Goal: Information Seeking & Learning: Check status

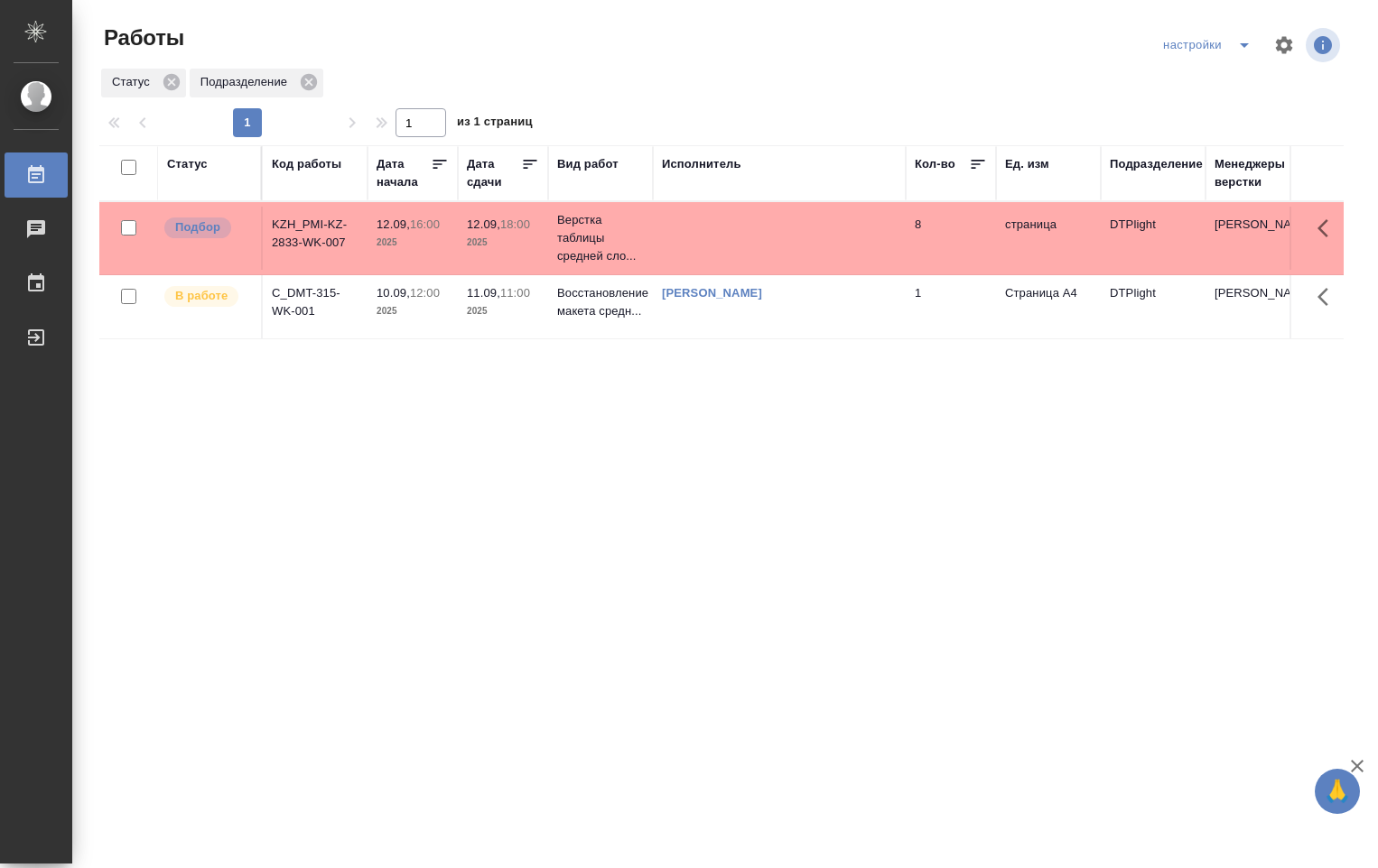
click at [436, 307] on p "2025" at bounding box center [412, 311] width 72 height 18
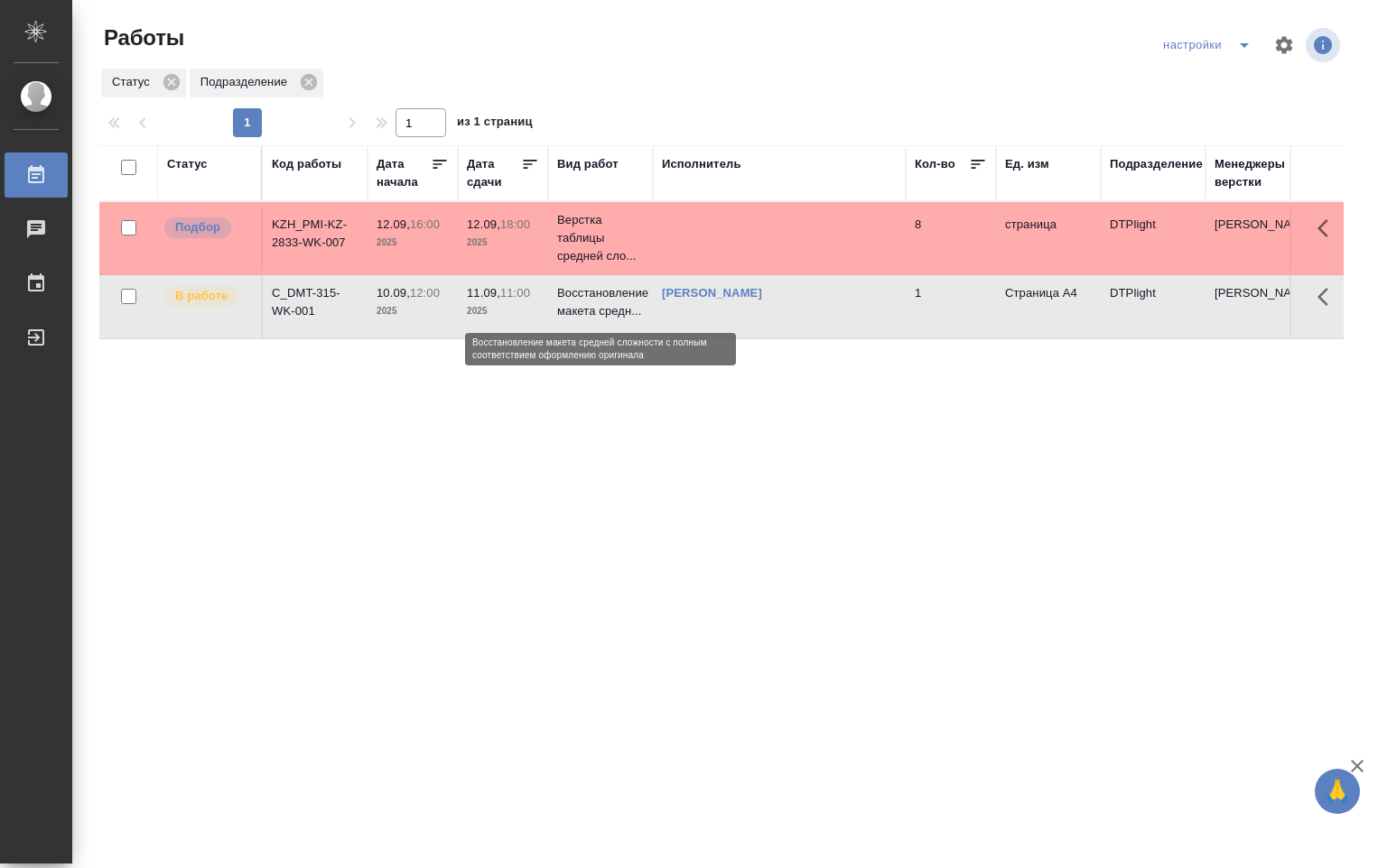
click at [620, 307] on p "Восстановление макета средн..." at bounding box center [600, 302] width 86 height 36
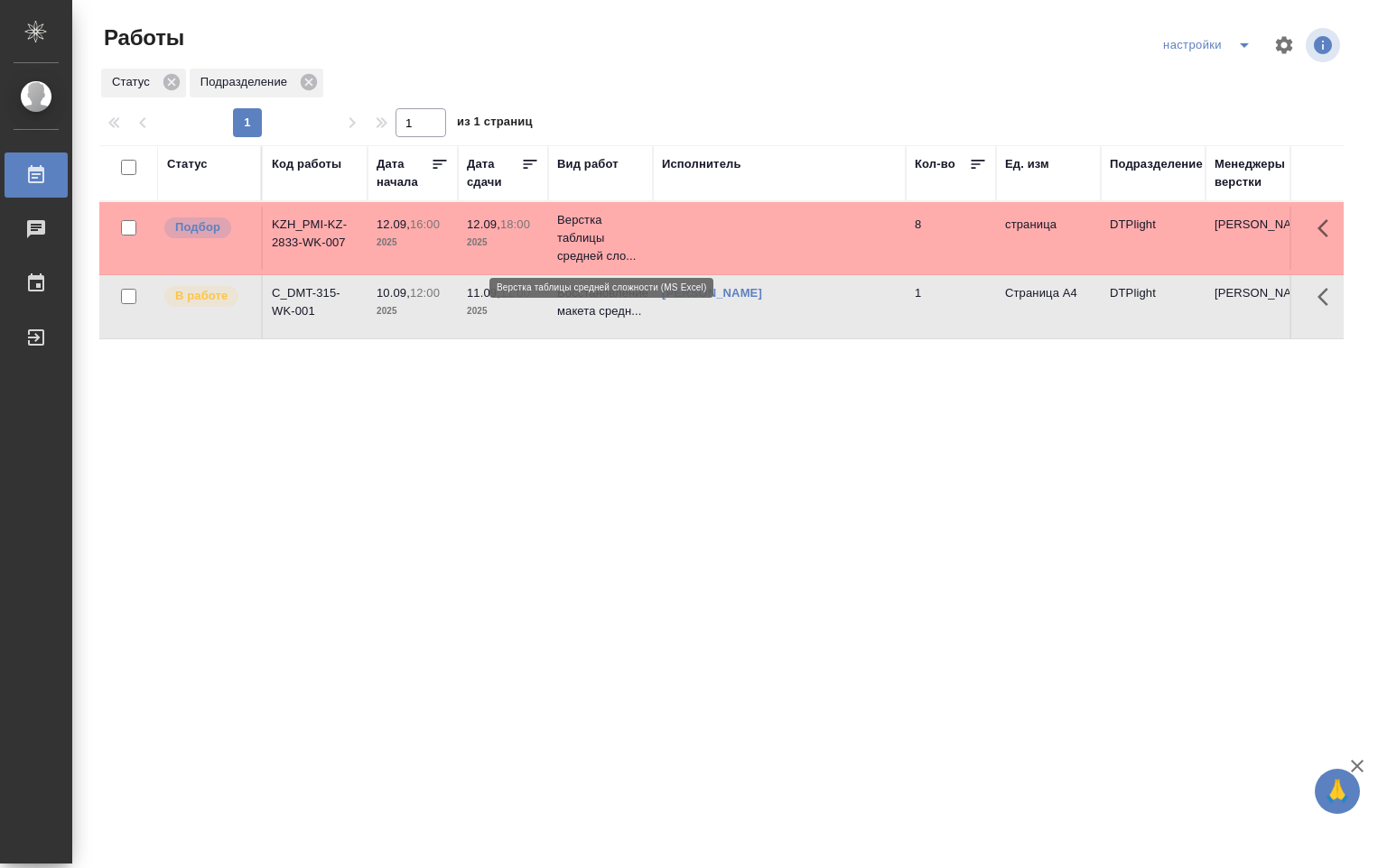
click at [595, 229] on p "Верстка таблицы средней сло..." at bounding box center [600, 238] width 86 height 54
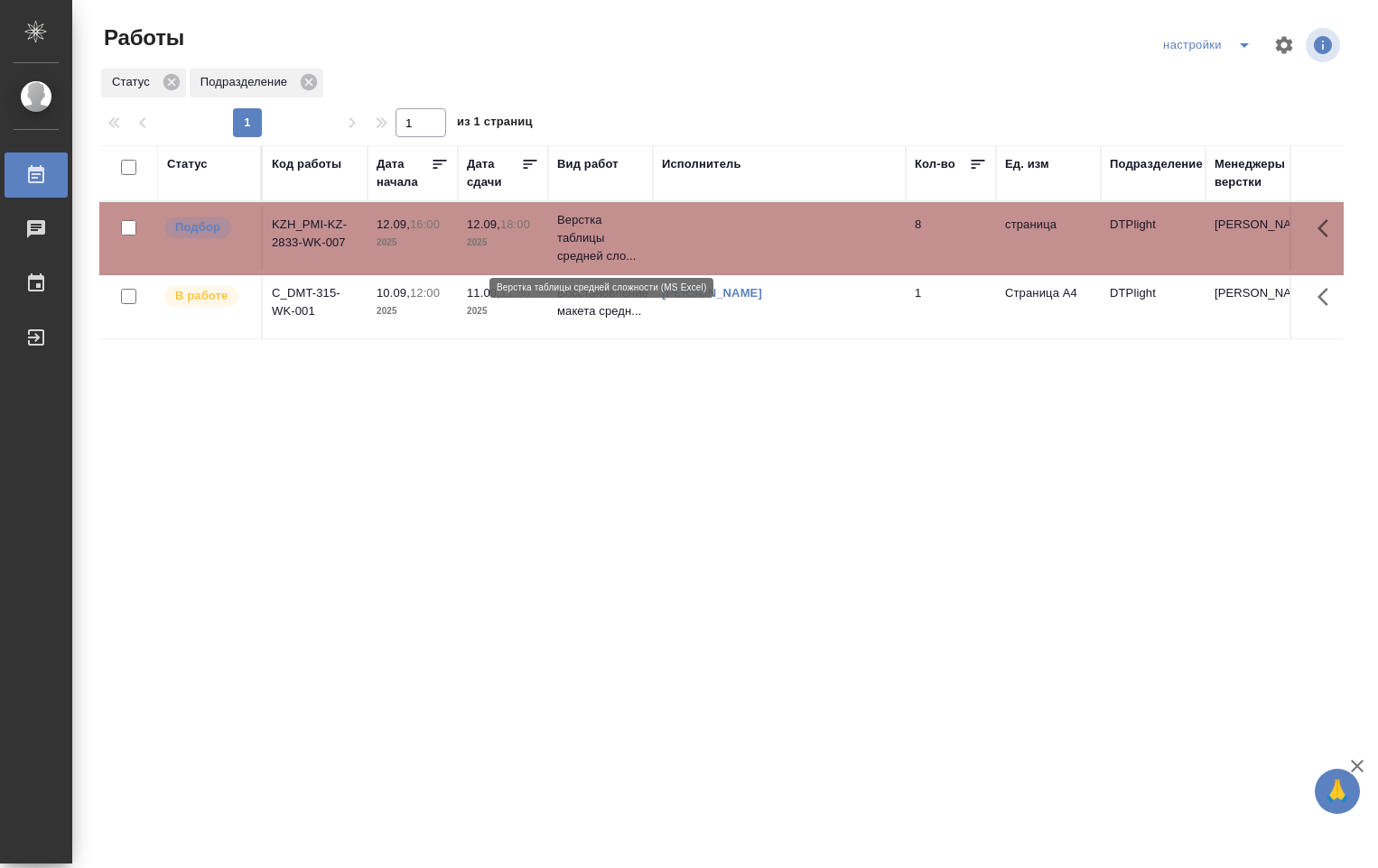
click at [594, 229] on p "Верстка таблицы средней сло..." at bounding box center [600, 238] width 86 height 54
click at [583, 231] on p "Верстка таблицы средней сло..." at bounding box center [600, 238] width 86 height 54
click at [582, 231] on p "Верстка таблицы средней сло..." at bounding box center [600, 238] width 86 height 54
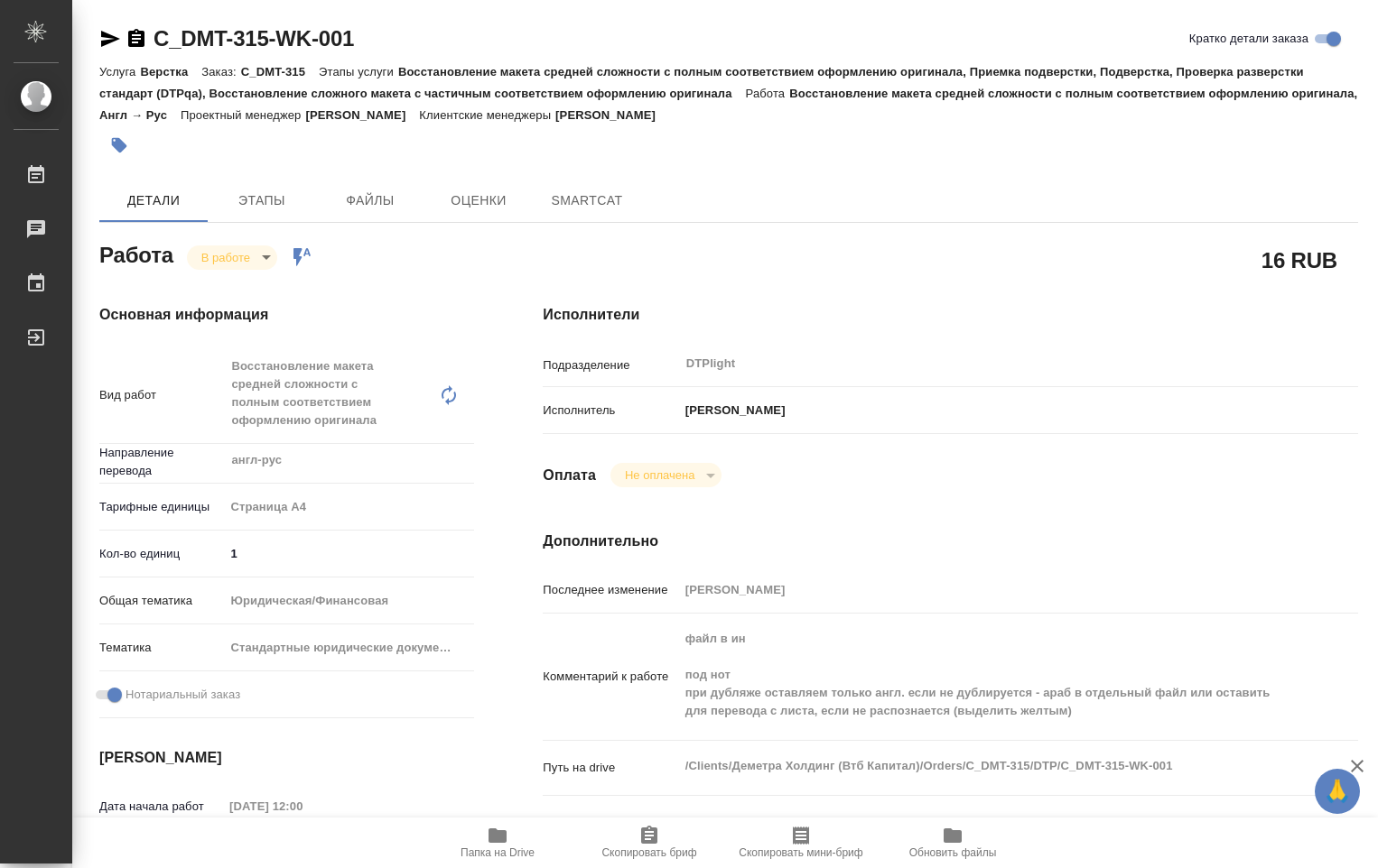
type textarea "x"
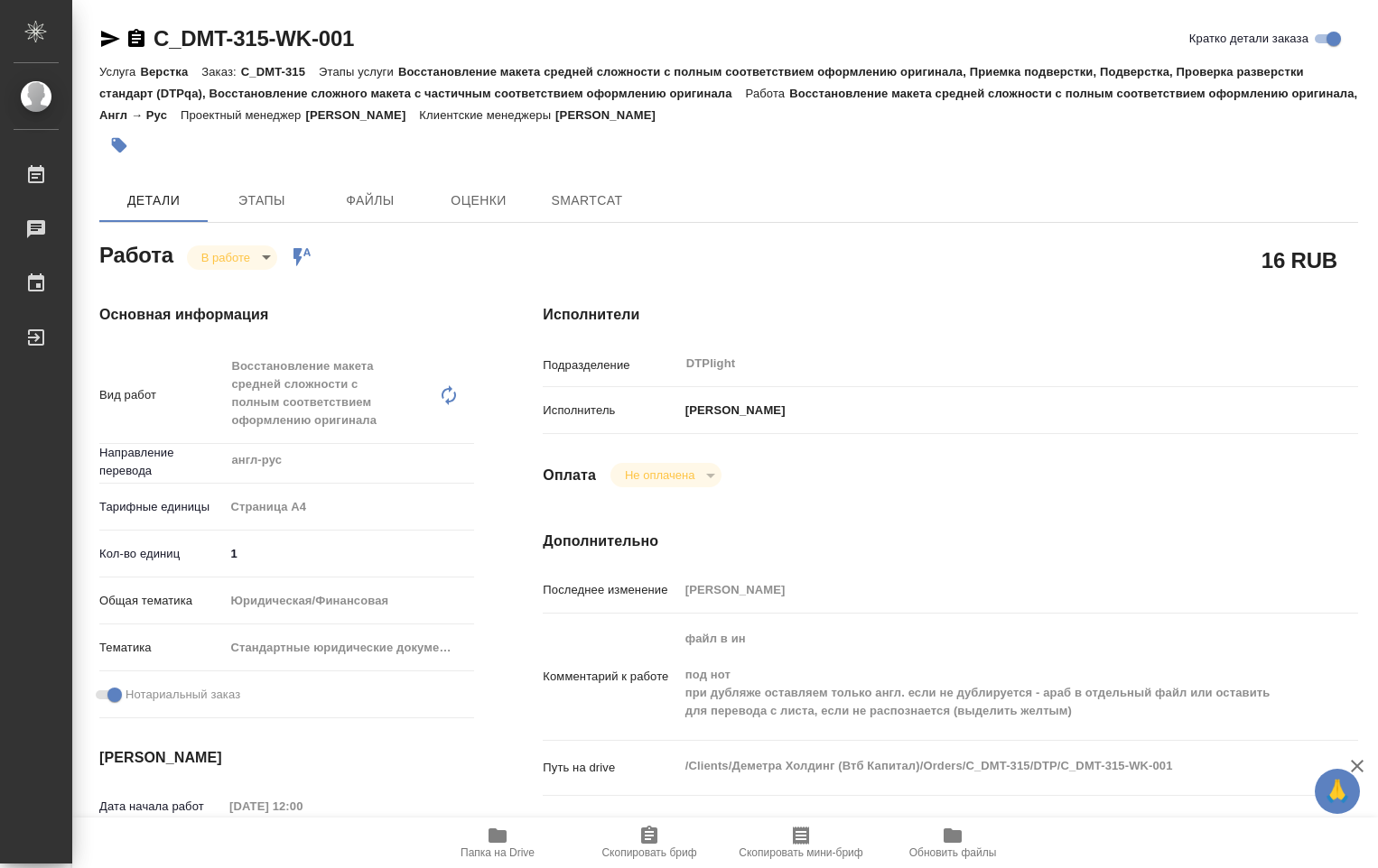
type textarea "x"
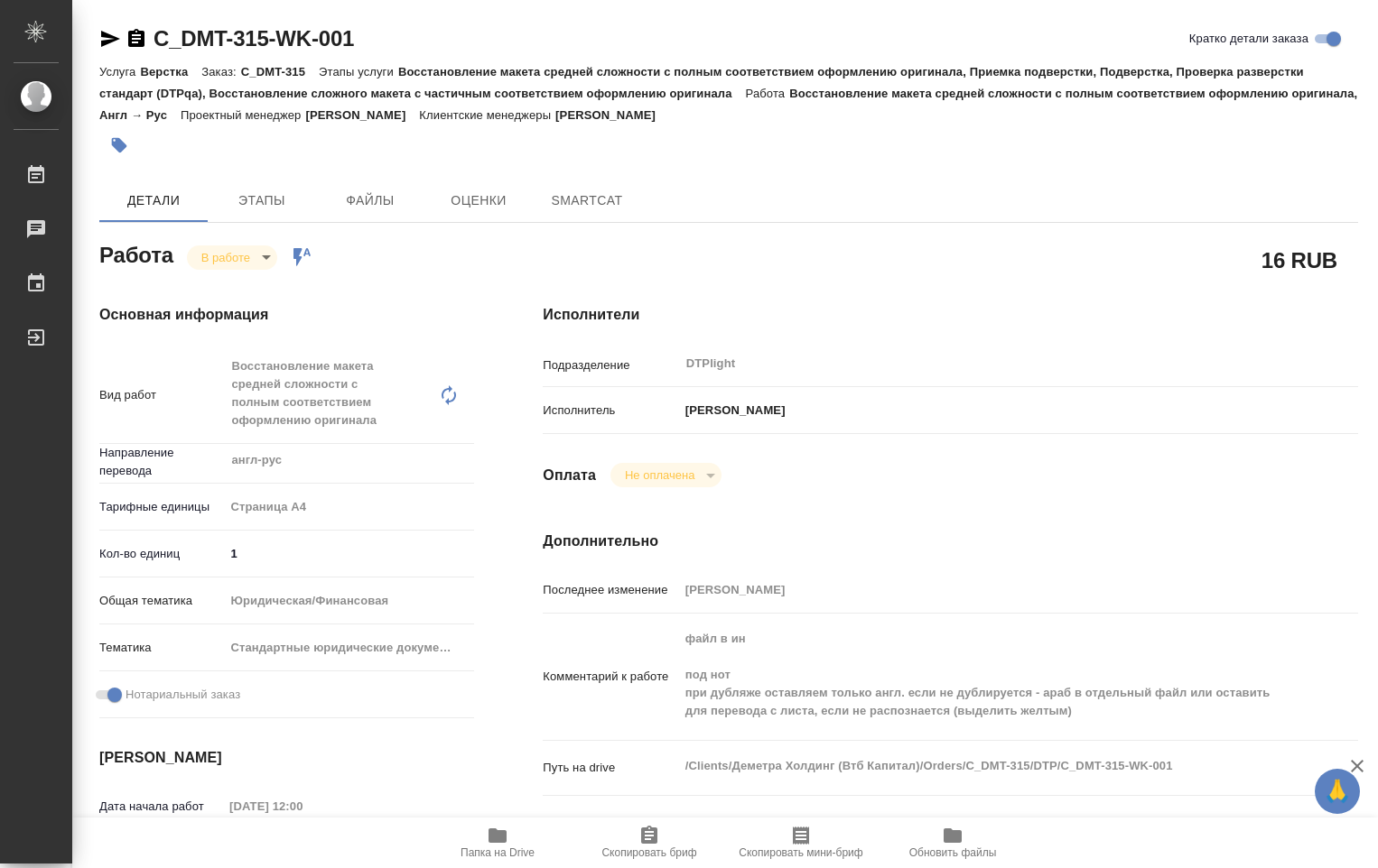
type textarea "x"
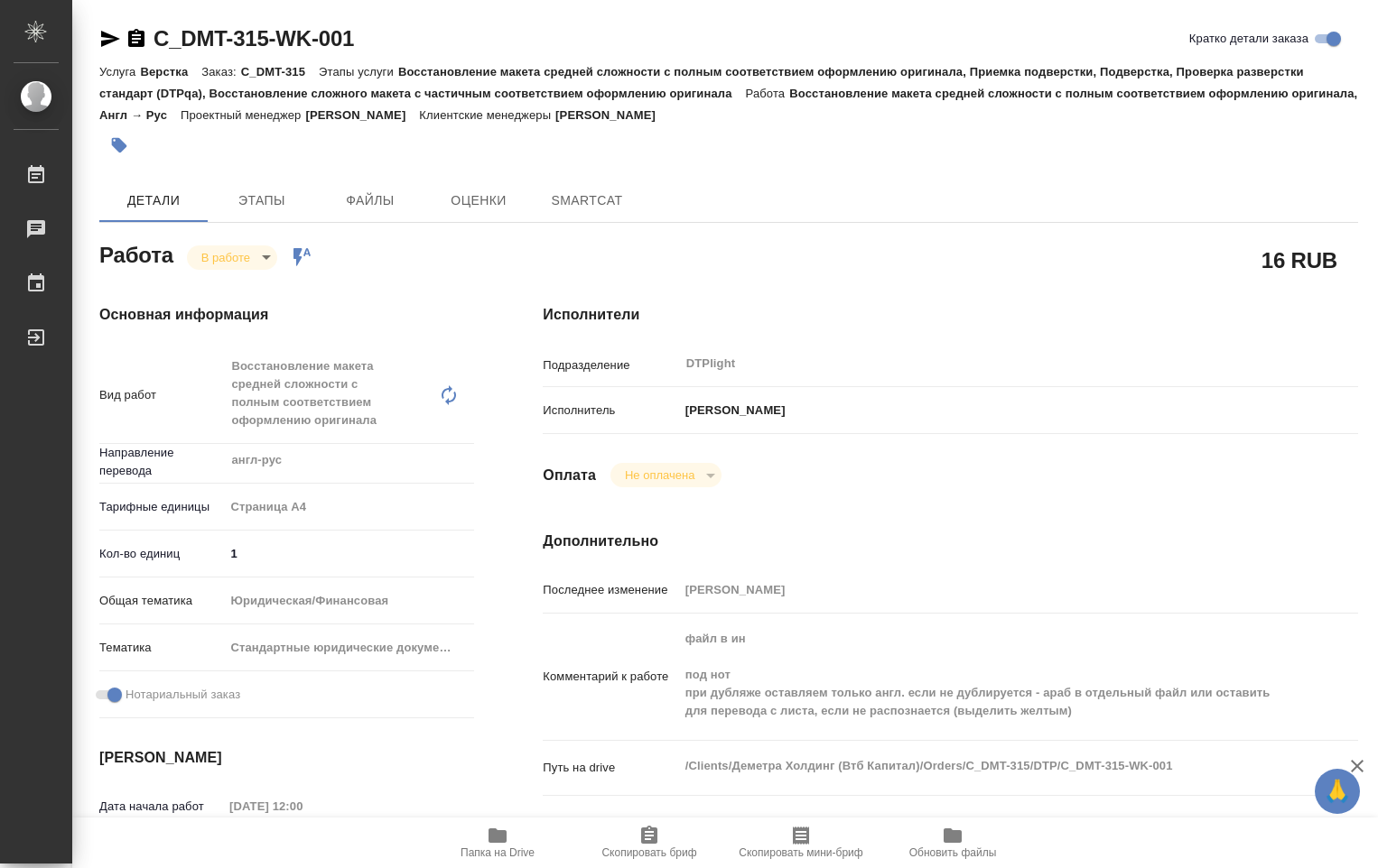
type textarea "x"
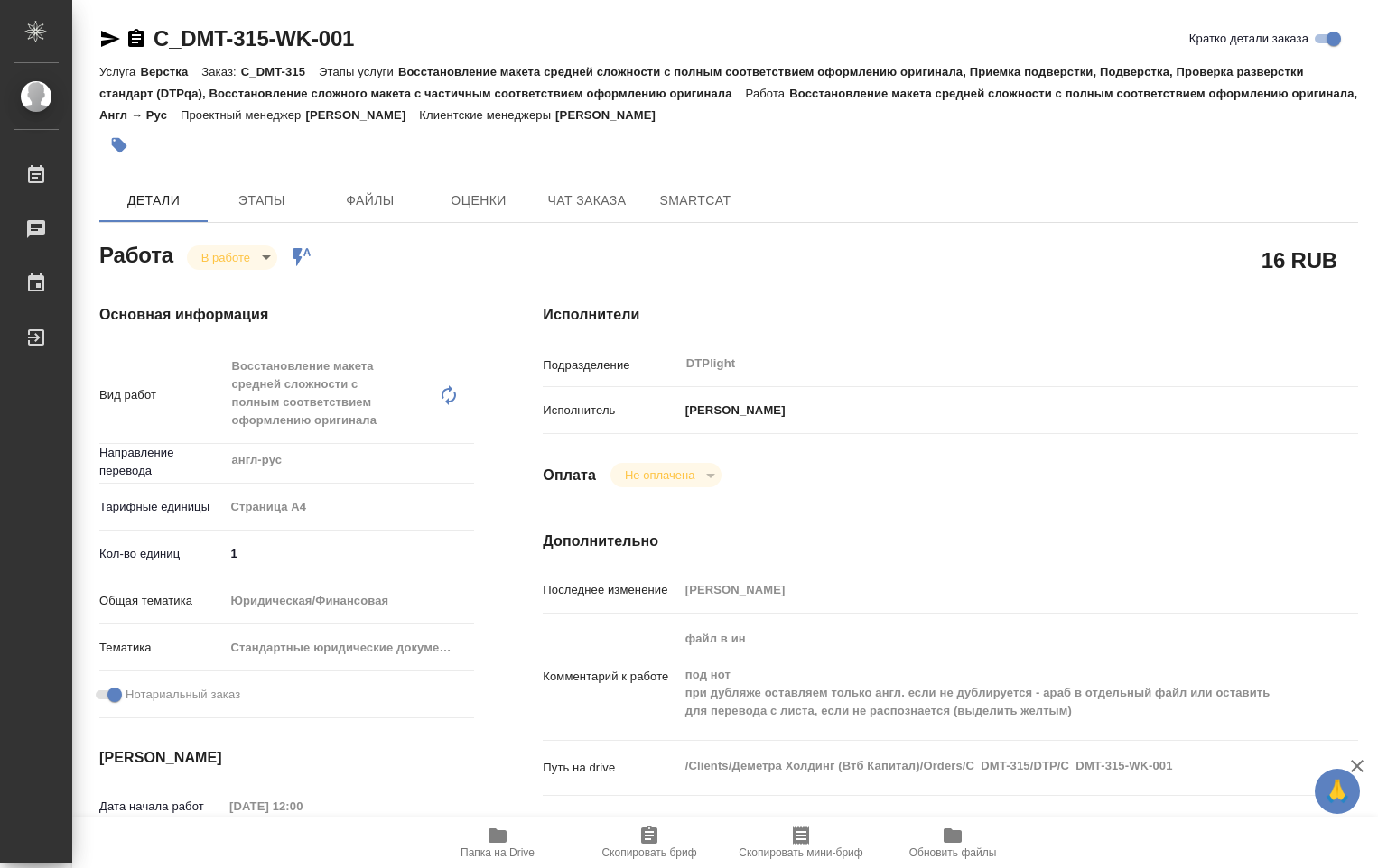
type textarea "x"
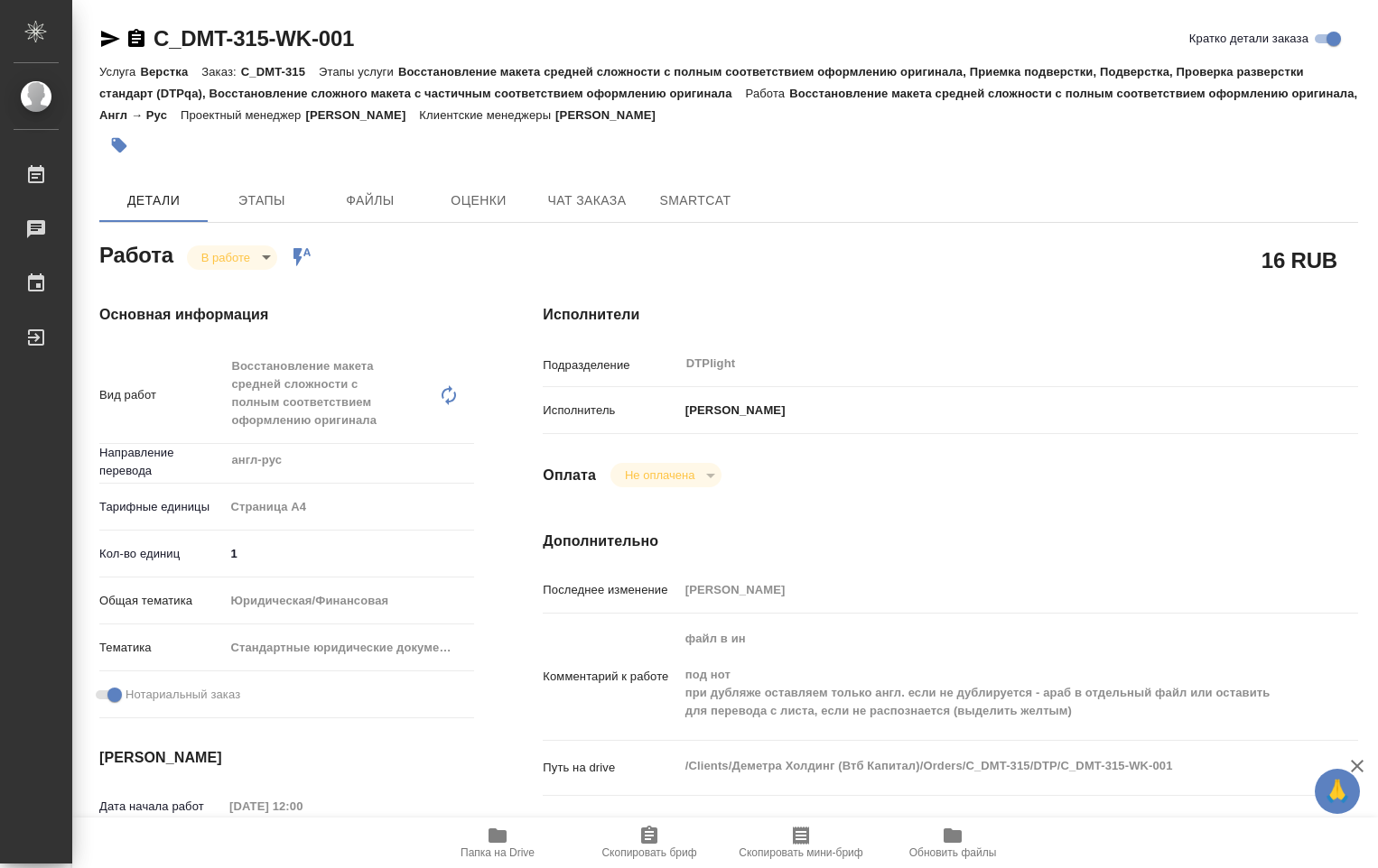
type textarea "x"
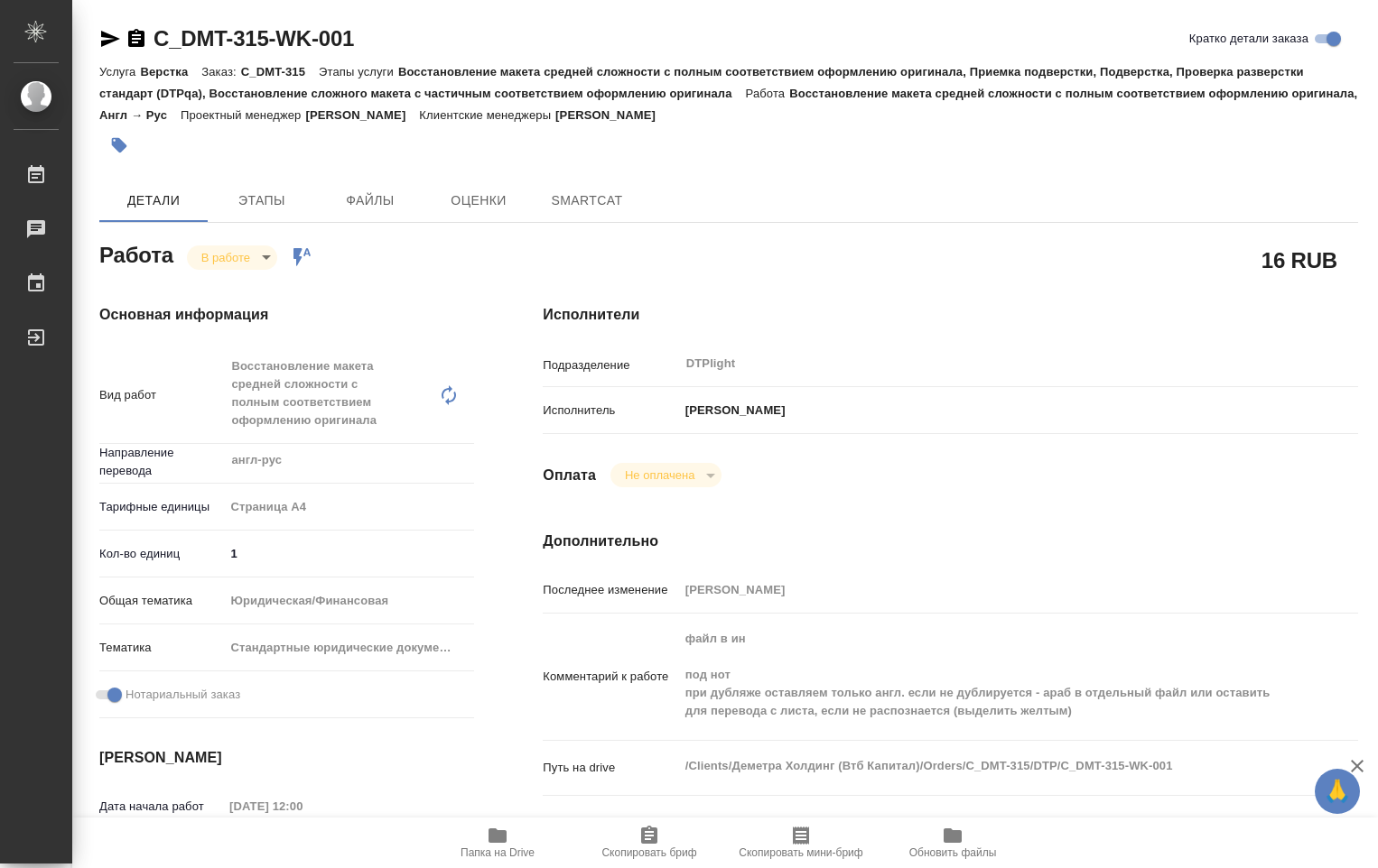
type textarea "x"
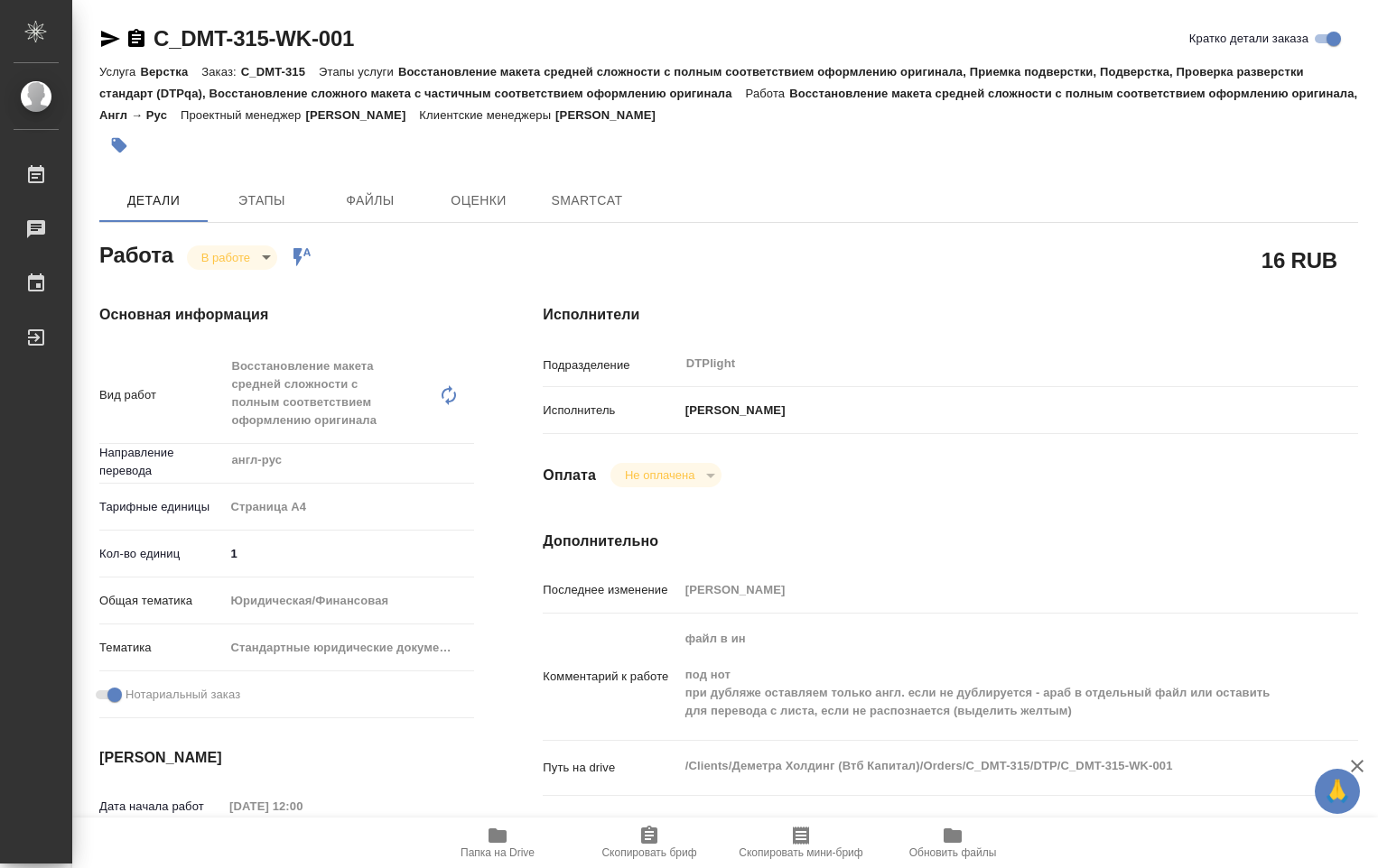
type textarea "x"
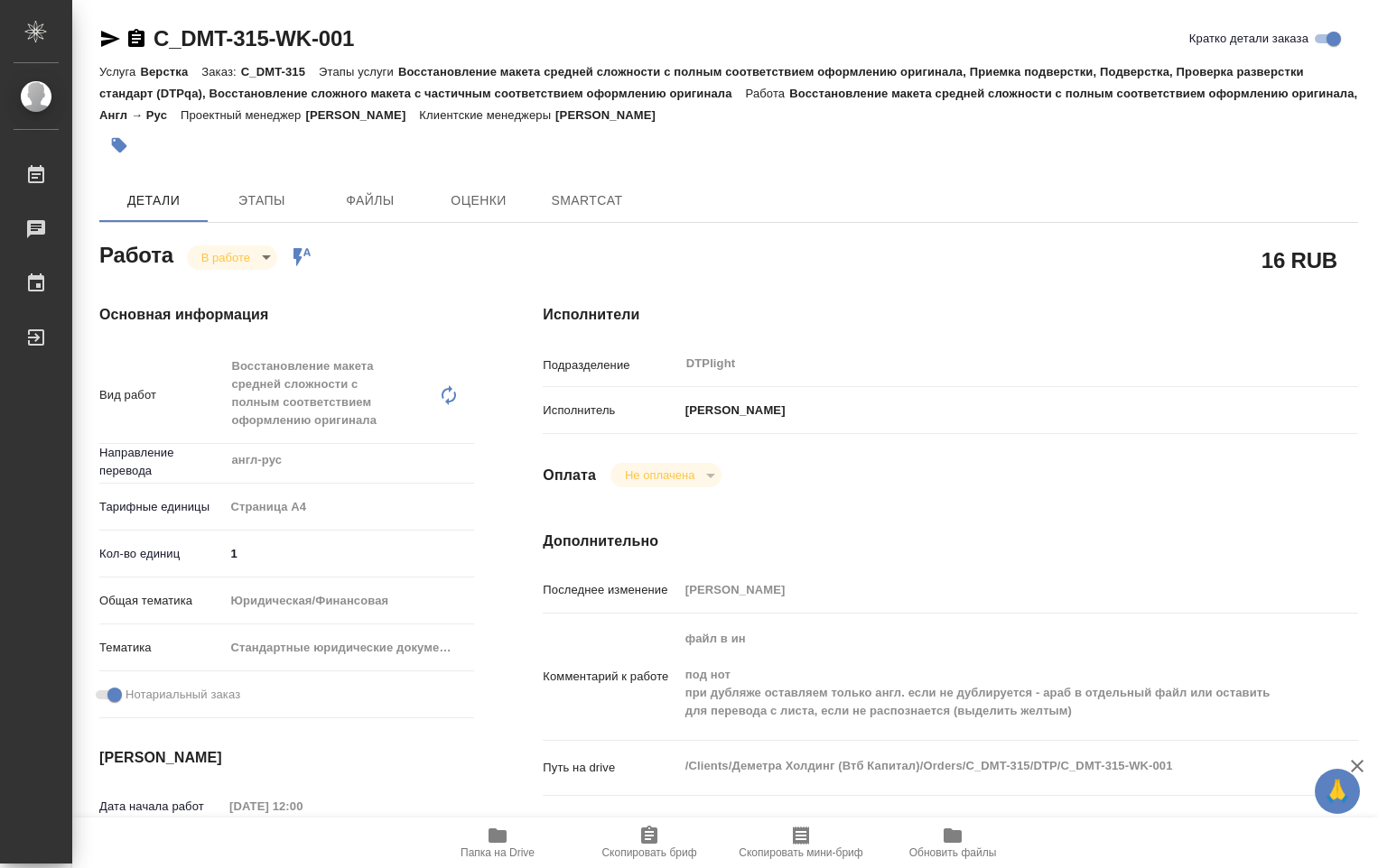
type textarea "x"
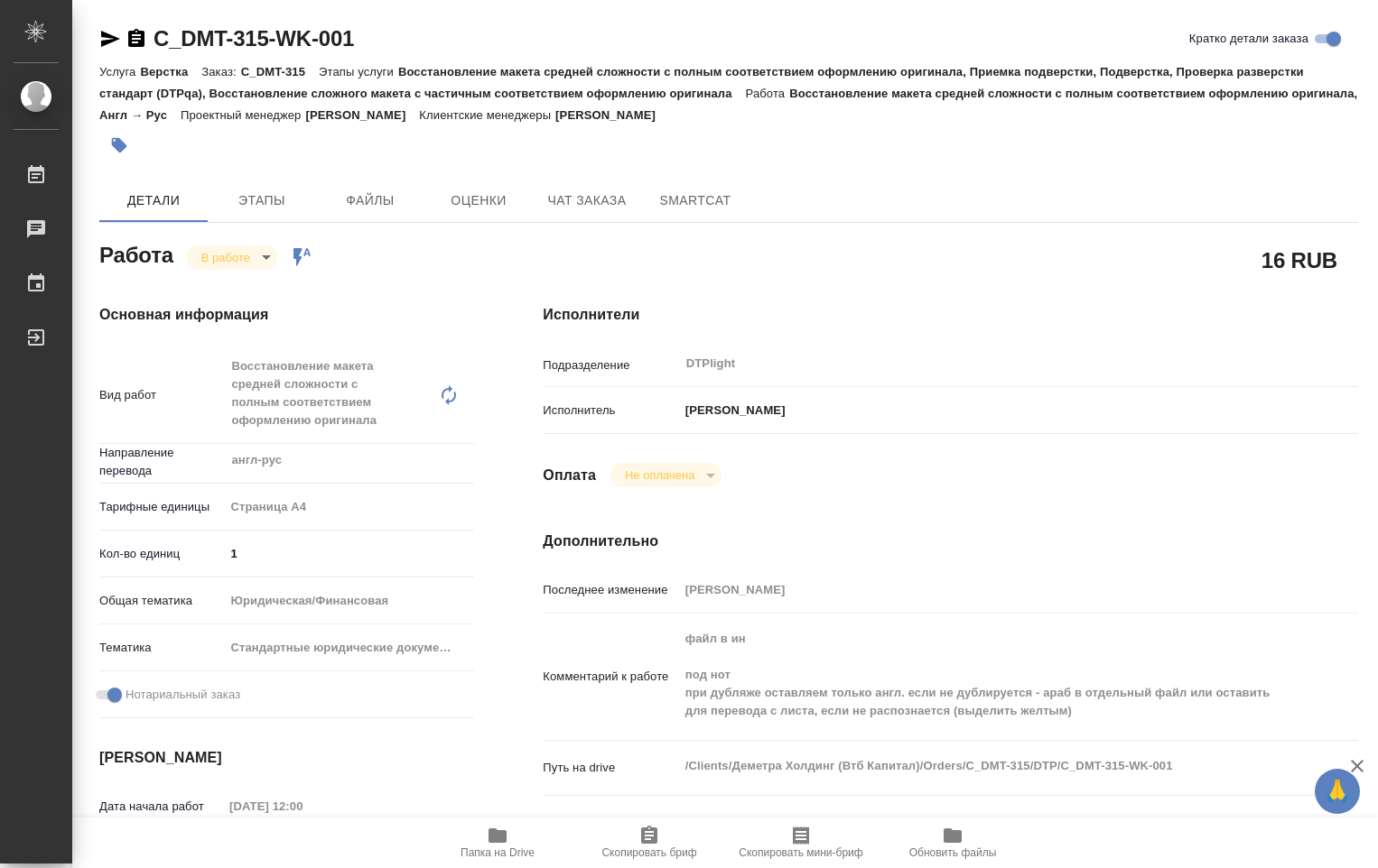
type textarea "x"
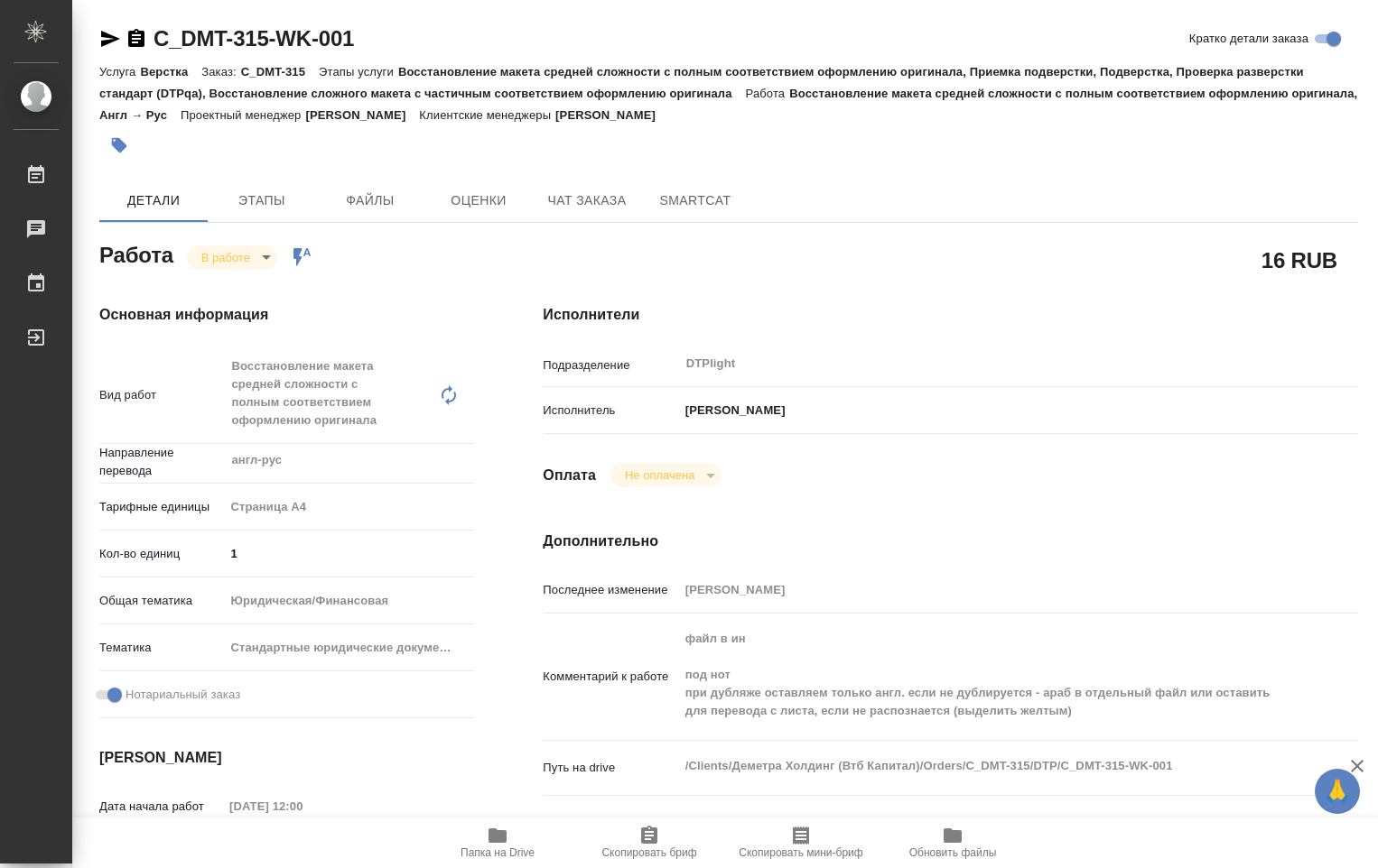
type textarea "x"
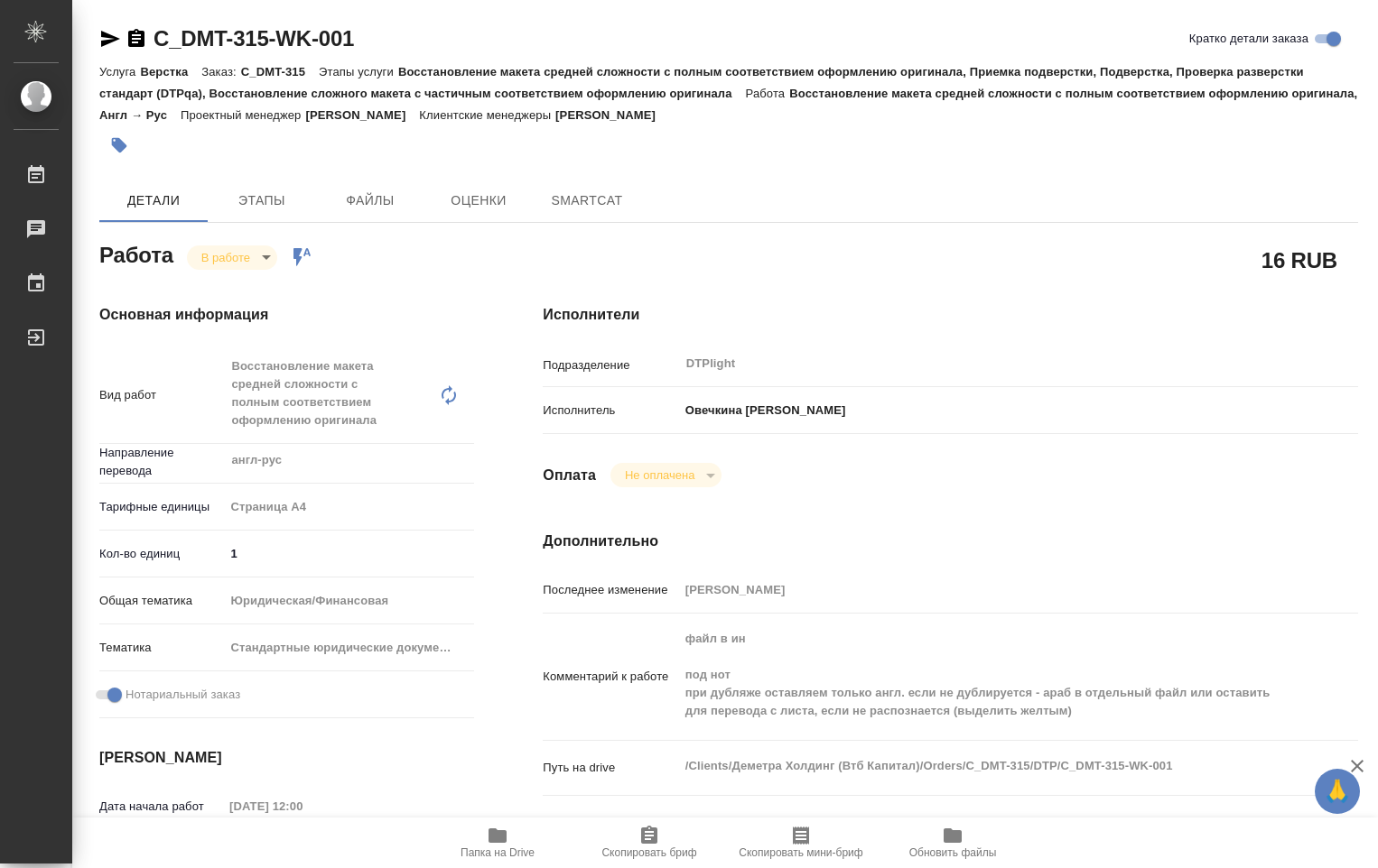
type textarea "x"
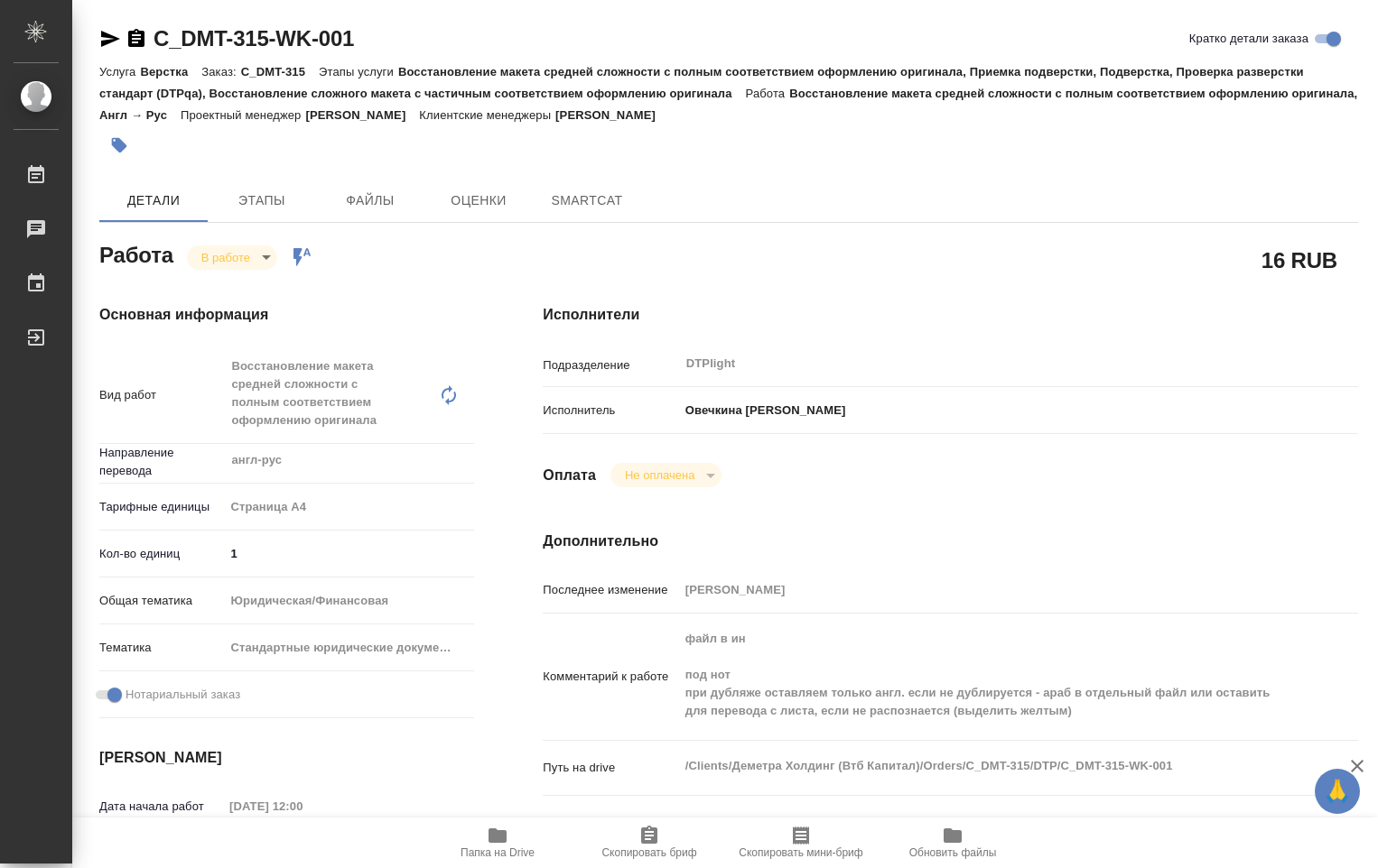
type textarea "x"
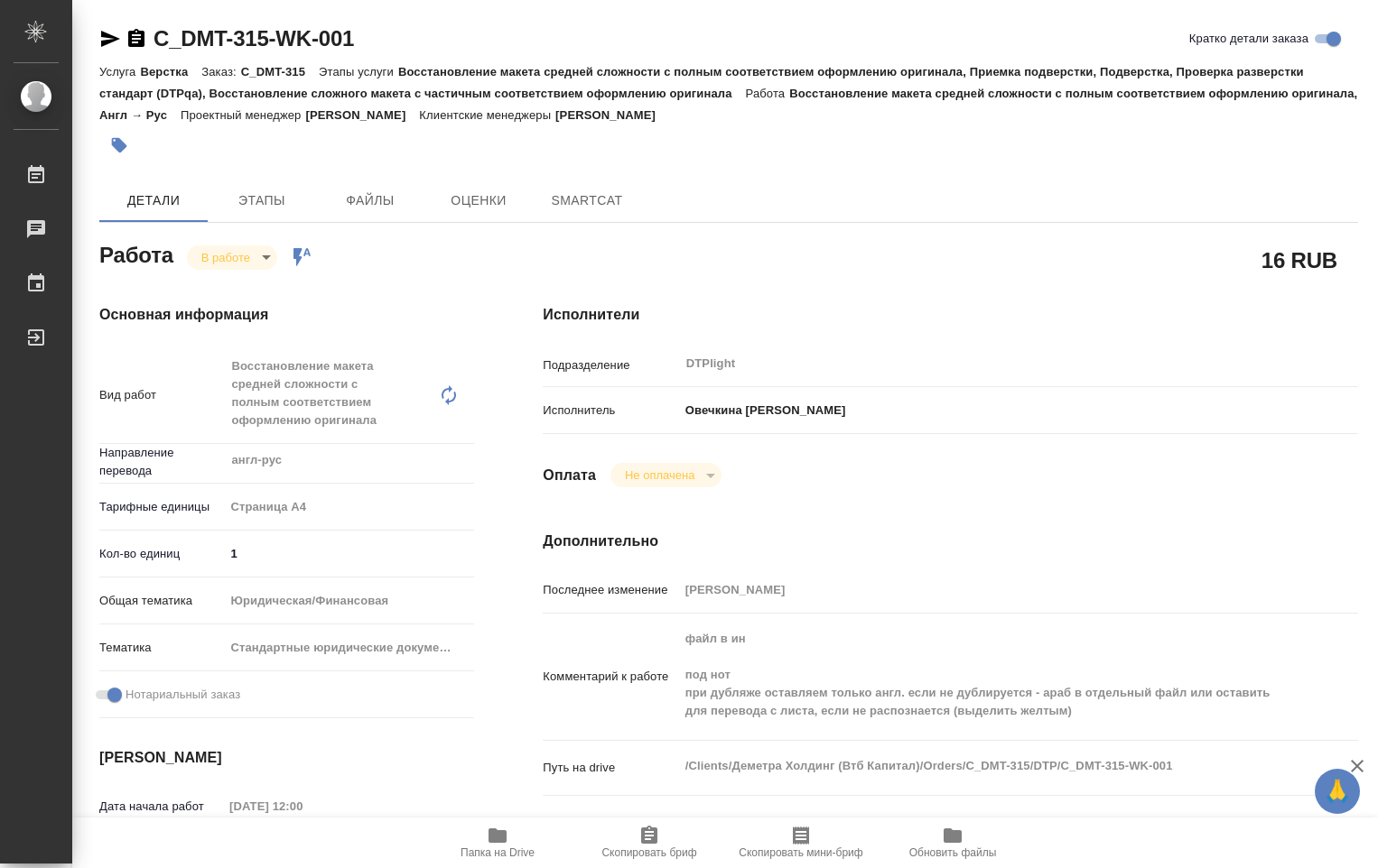
type textarea "x"
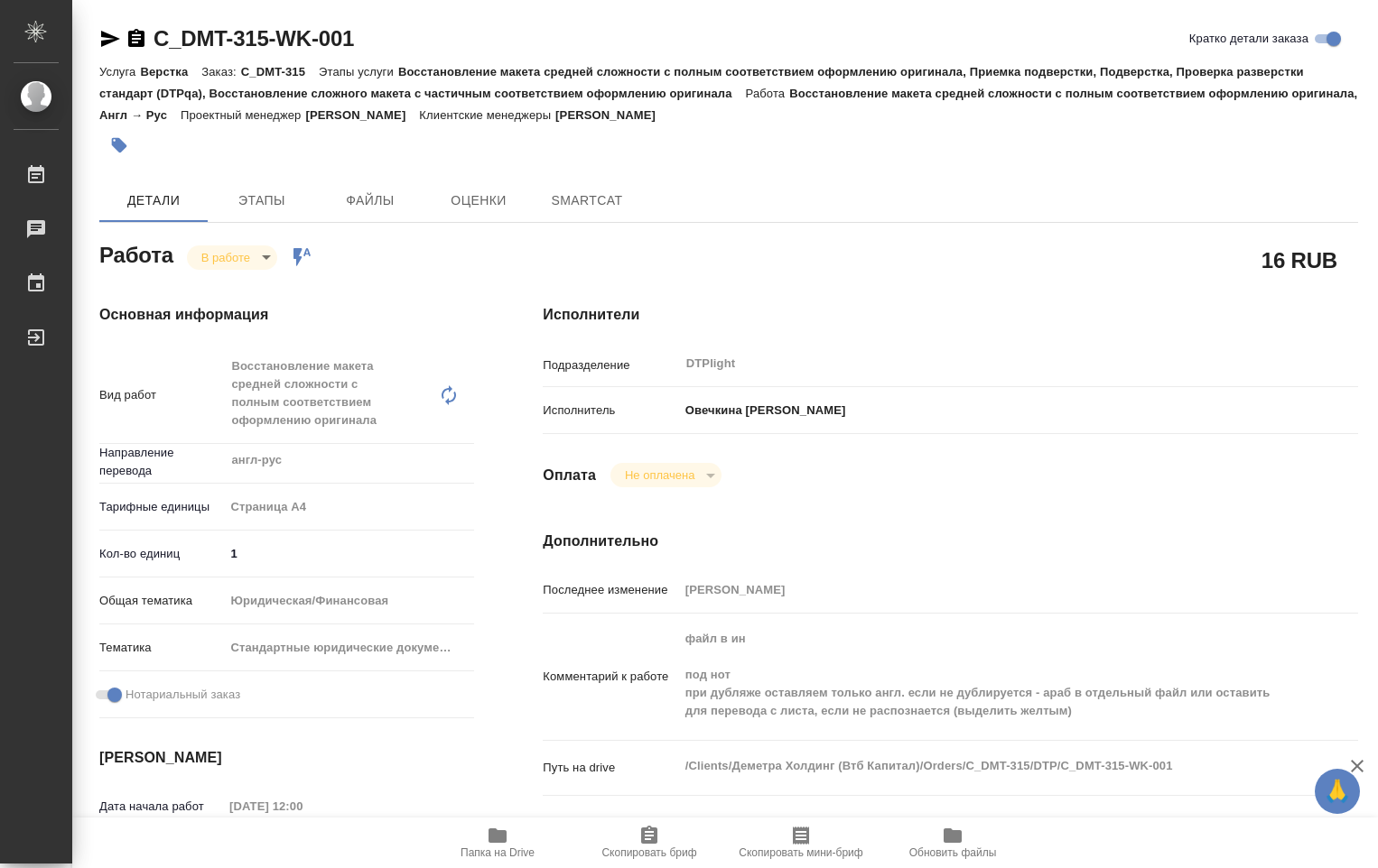
type textarea "x"
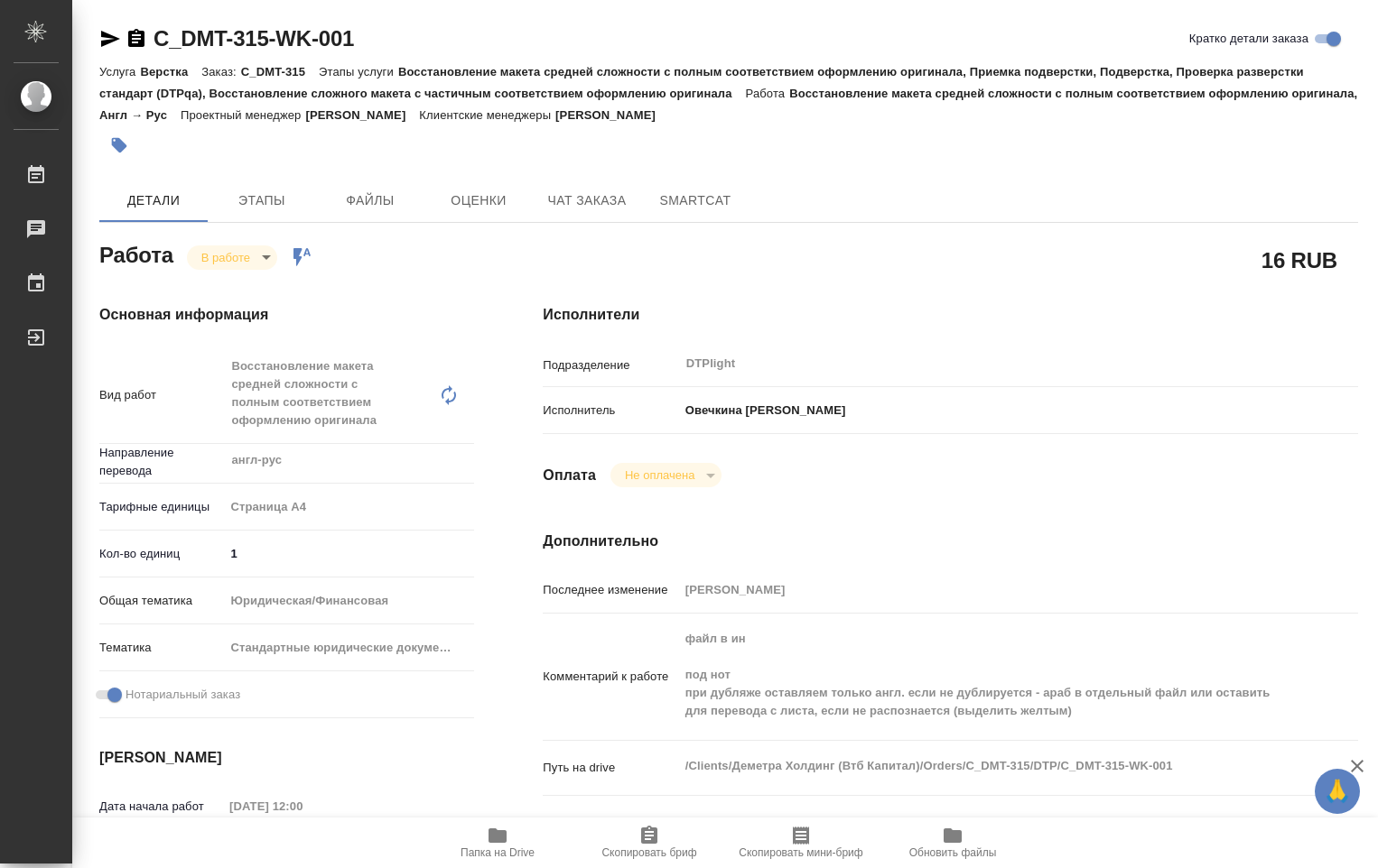
type textarea "x"
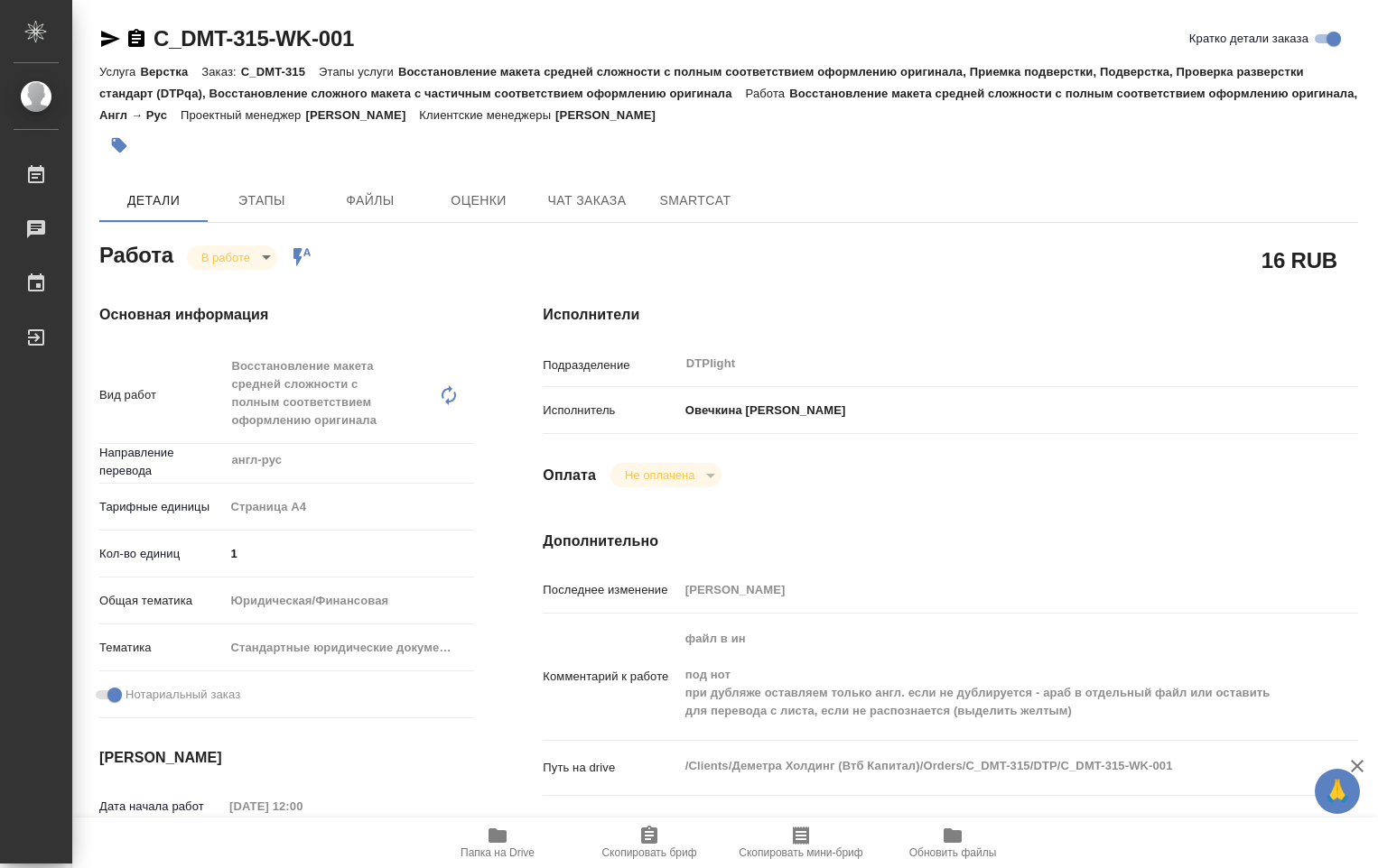
type textarea "x"
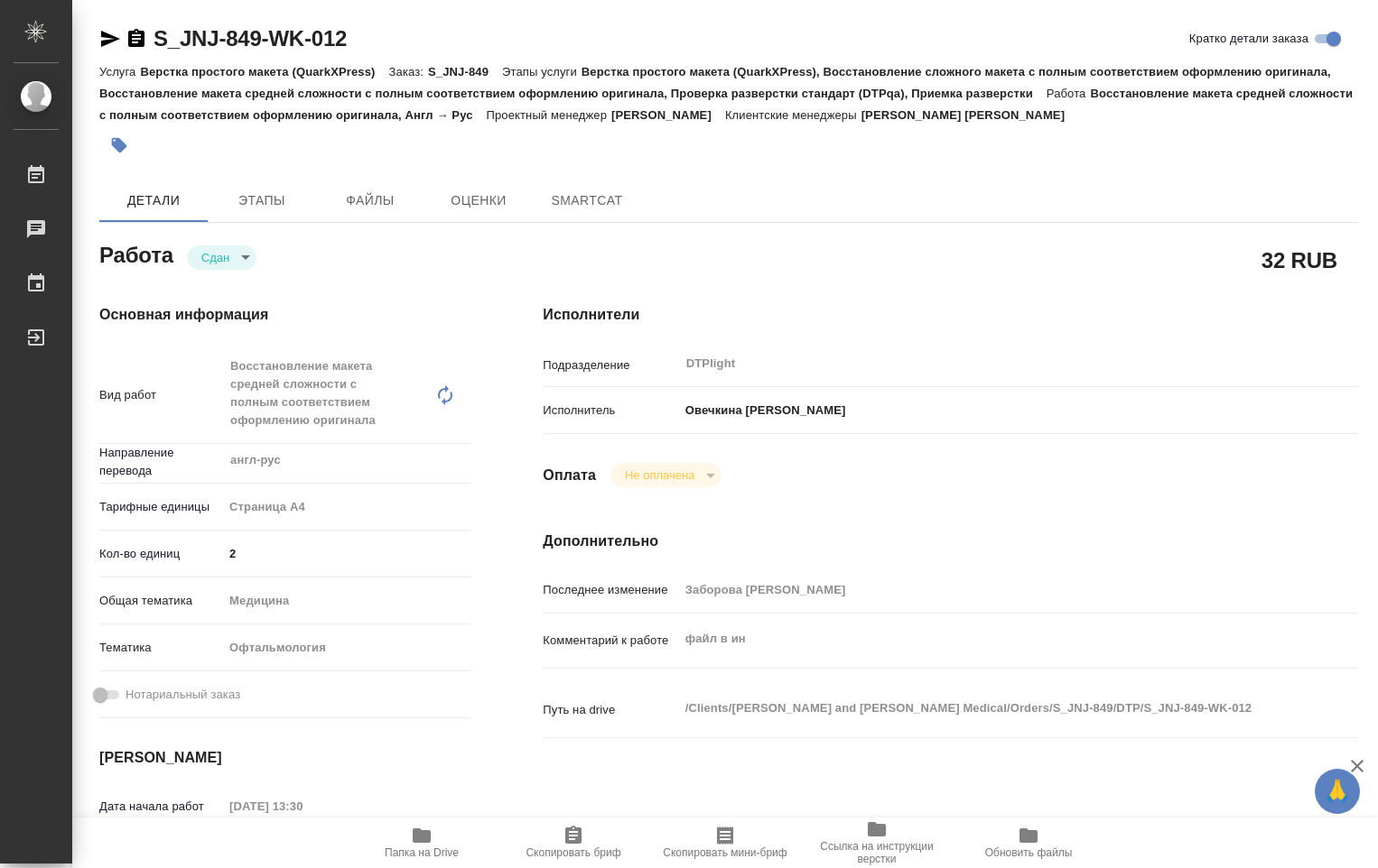
type textarea "x"
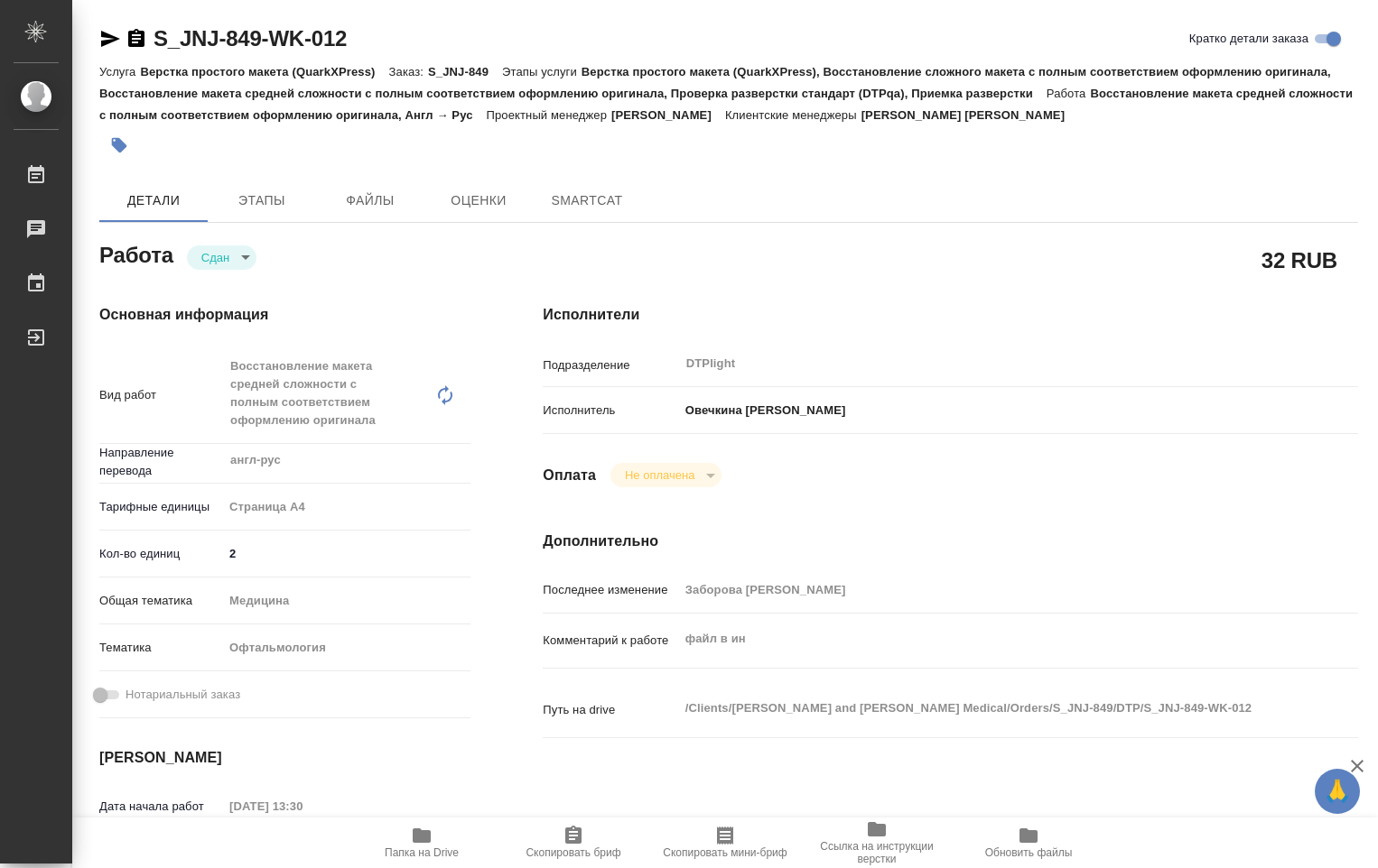
type textarea "x"
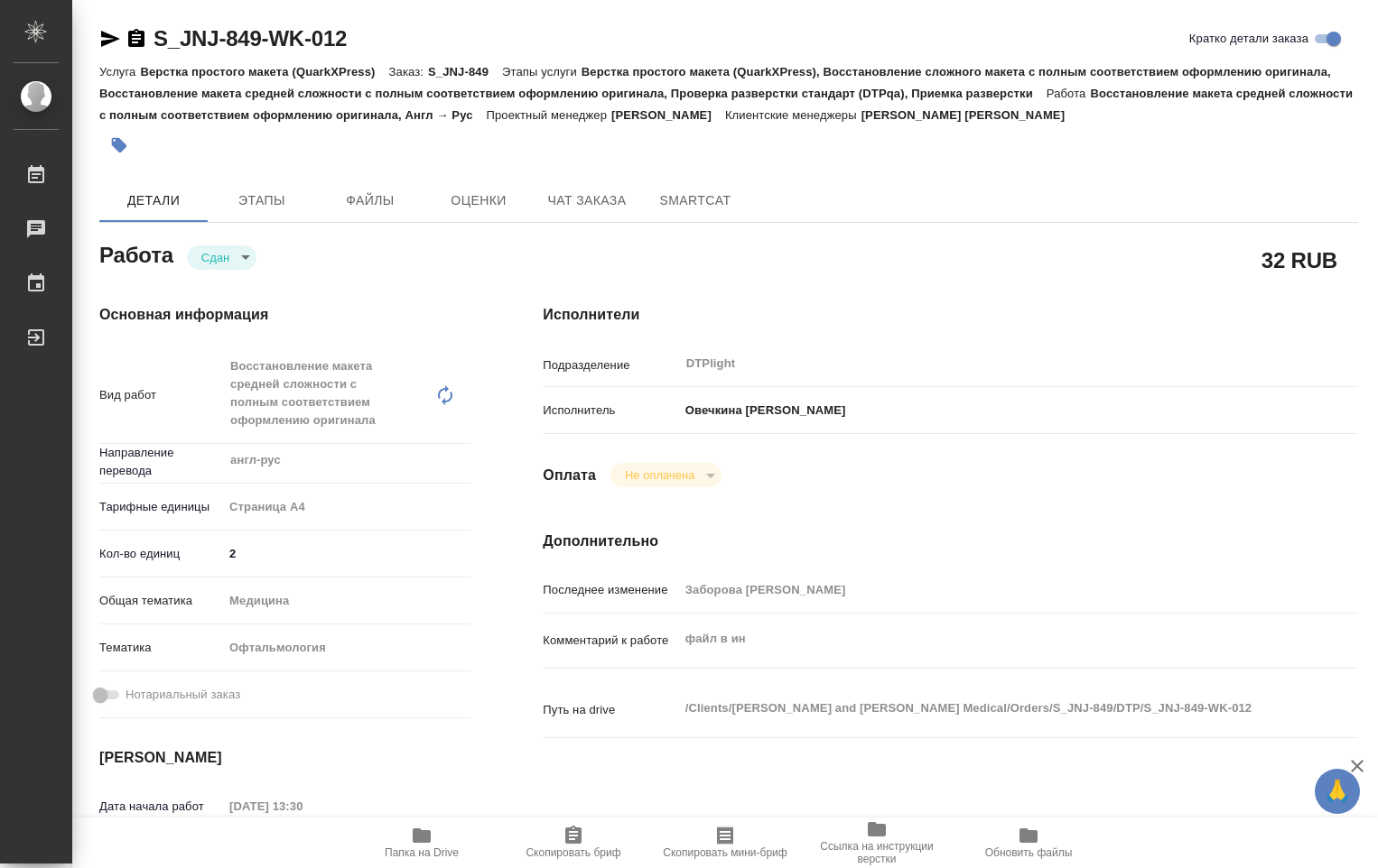
type textarea "x"
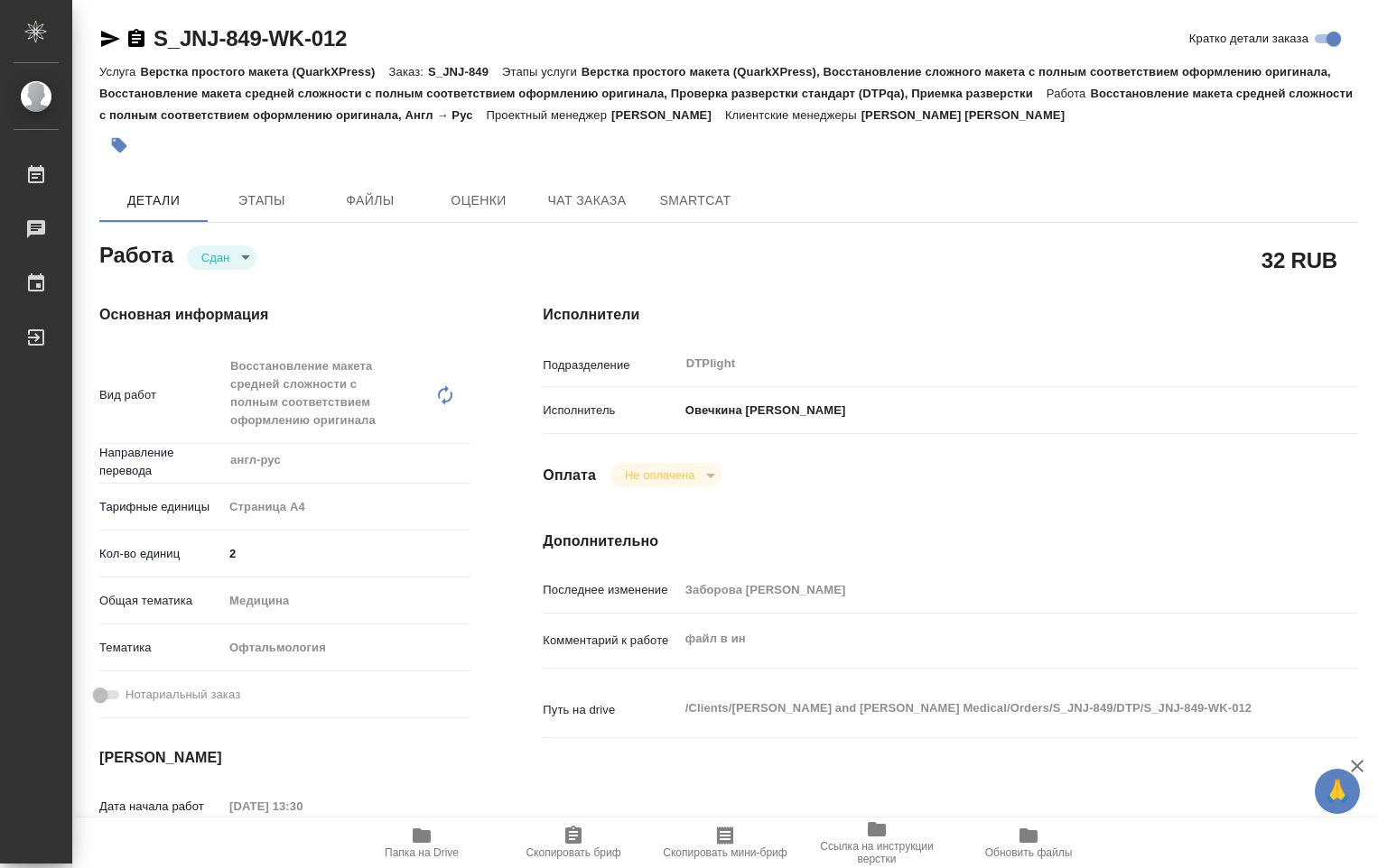
type textarea "x"
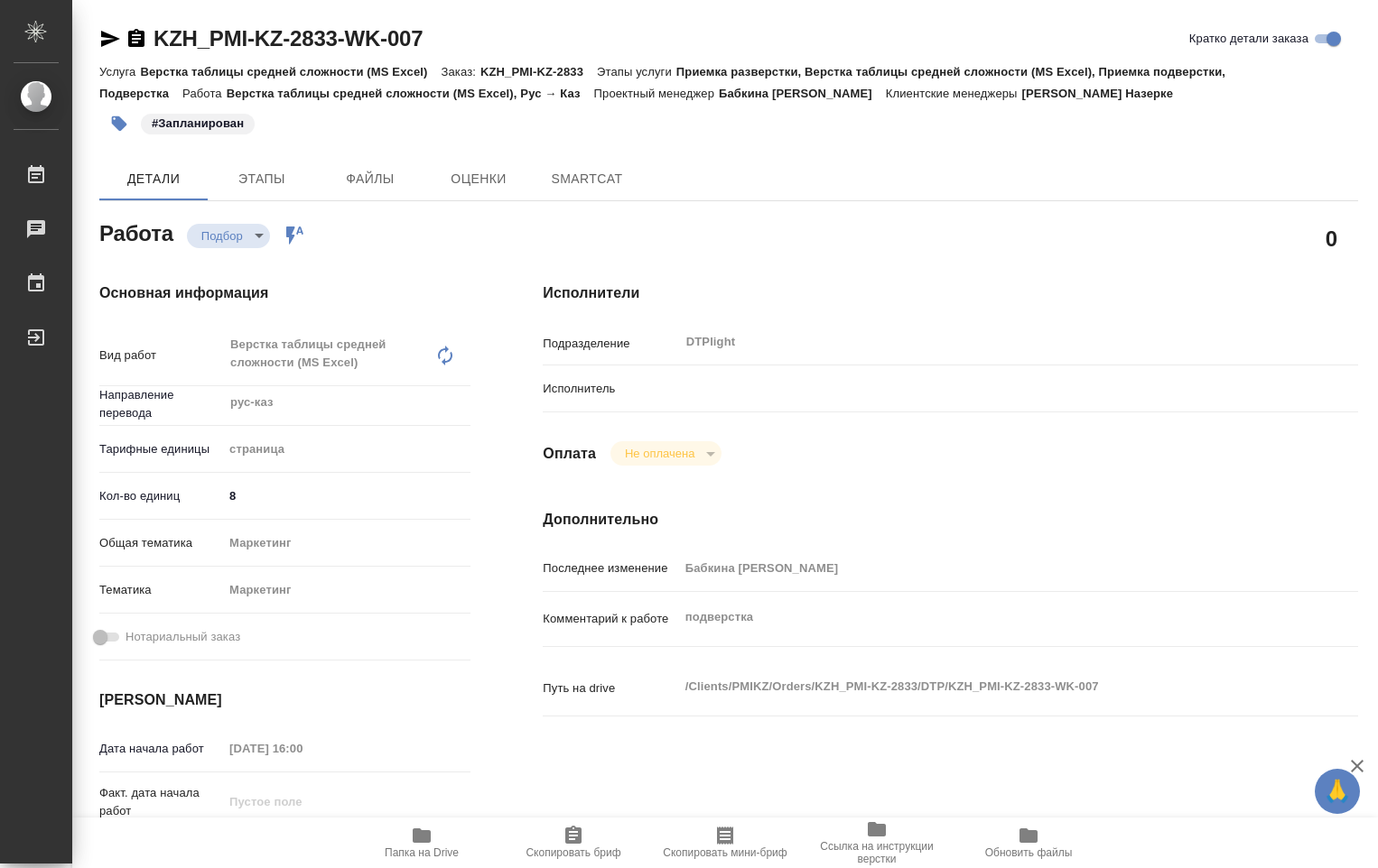
type textarea "x"
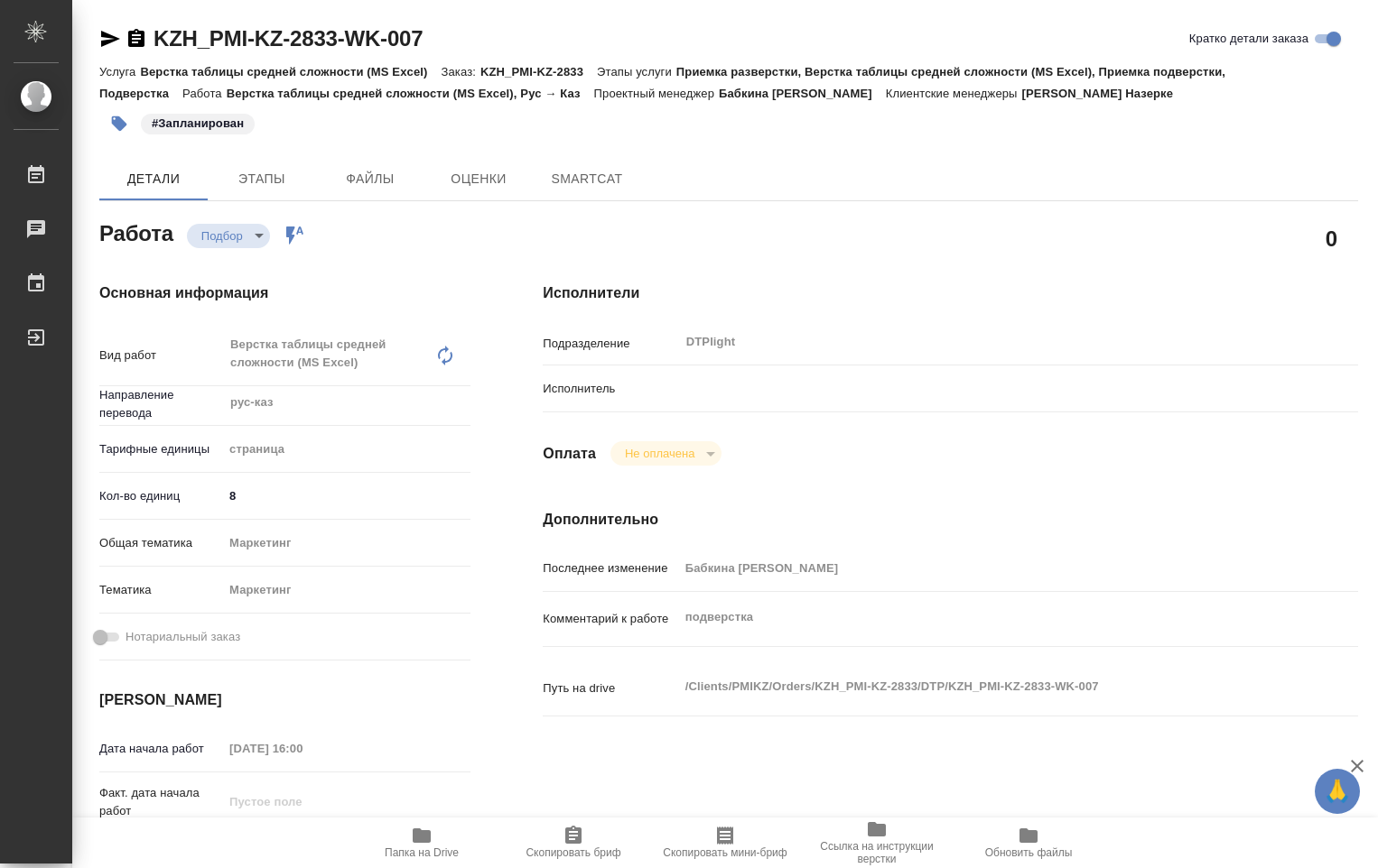
type textarea "x"
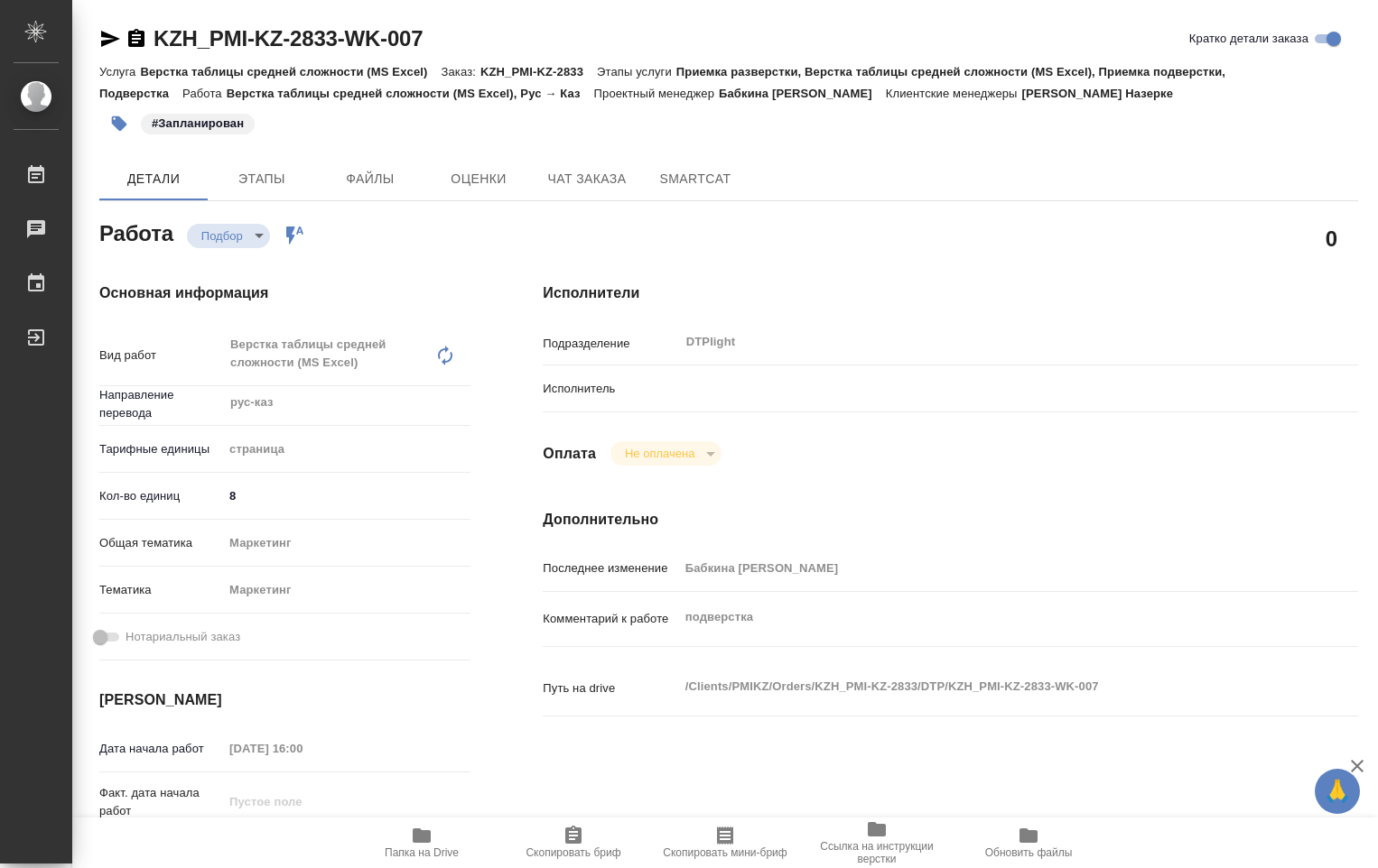
type textarea "x"
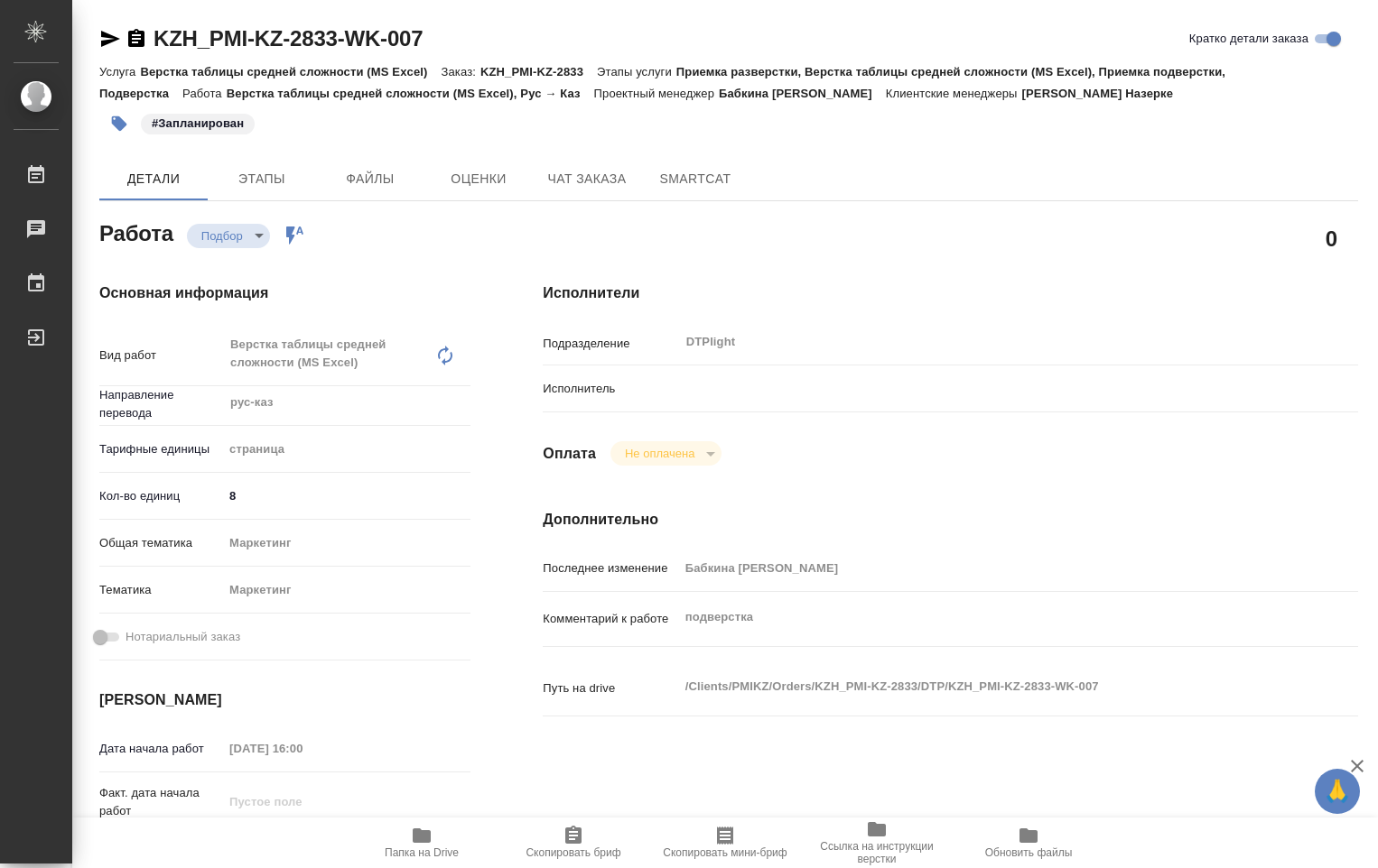
type textarea "x"
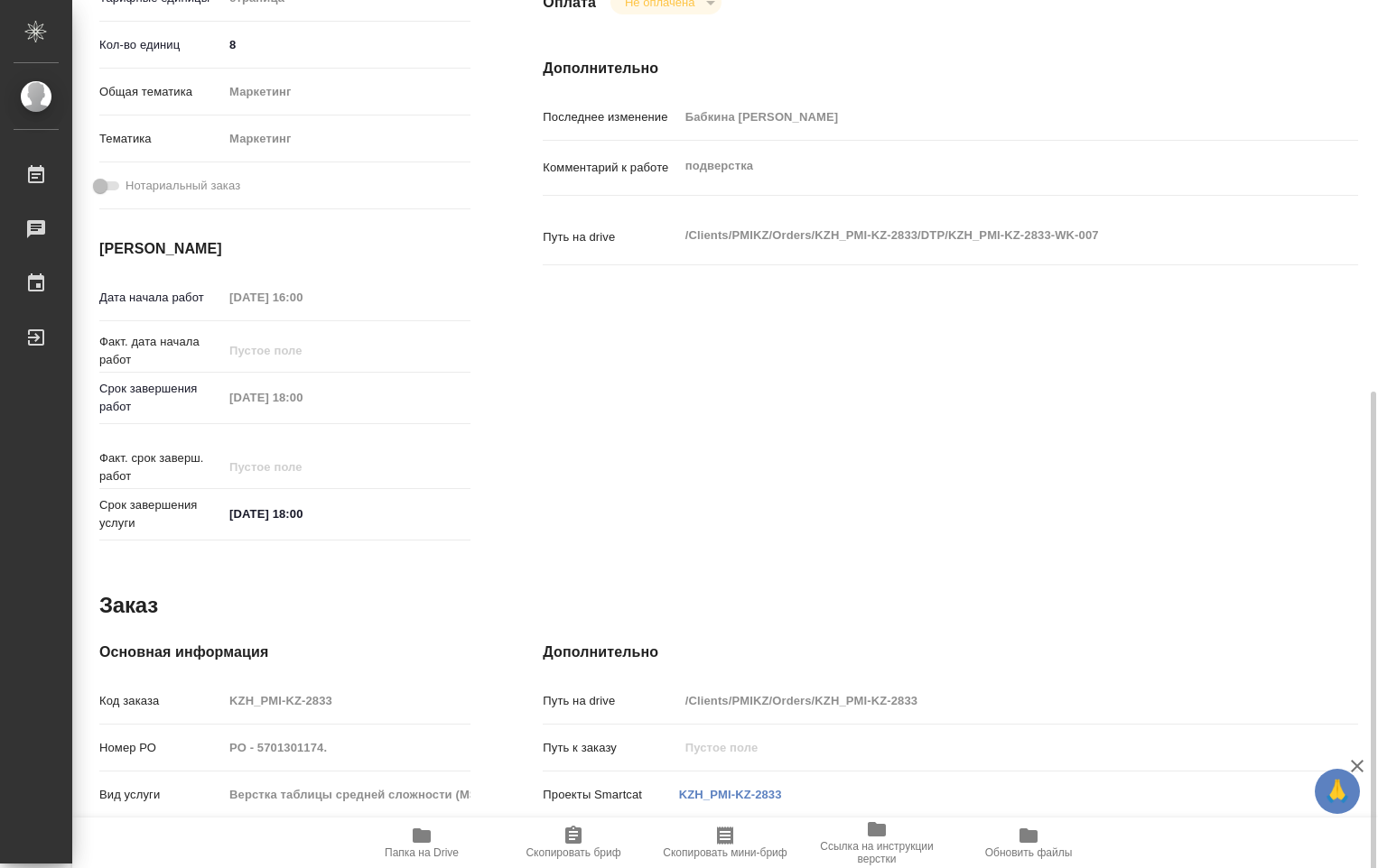
scroll to position [690, 0]
